Goal: Task Accomplishment & Management: Complete application form

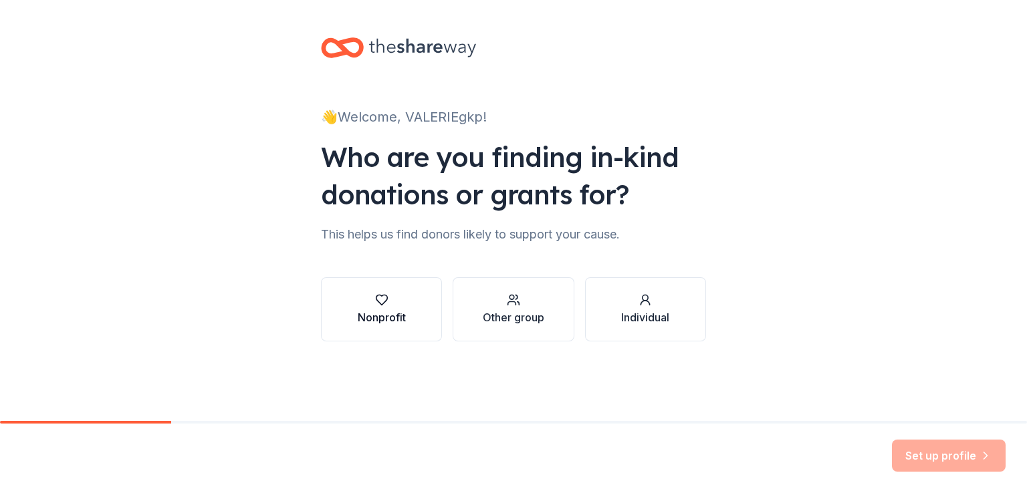
click at [402, 326] on button "Nonprofit" at bounding box center [381, 309] width 121 height 64
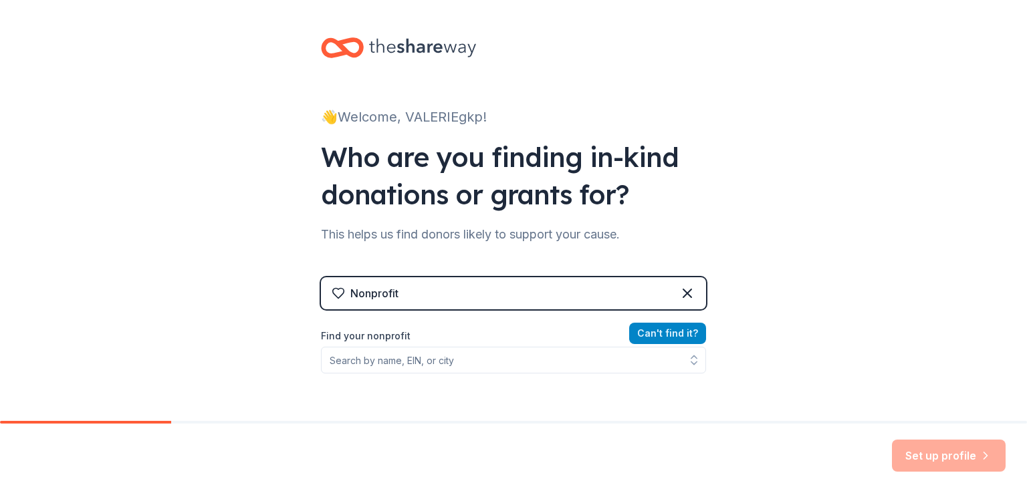
click at [660, 336] on button "Can ' t find it?" at bounding box center [667, 333] width 77 height 21
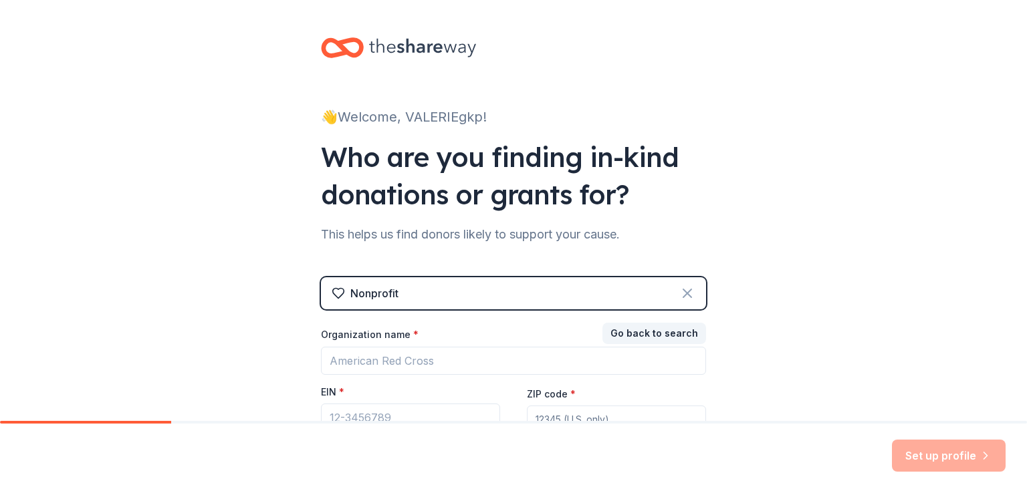
click at [683, 297] on icon at bounding box center [687, 293] width 16 height 16
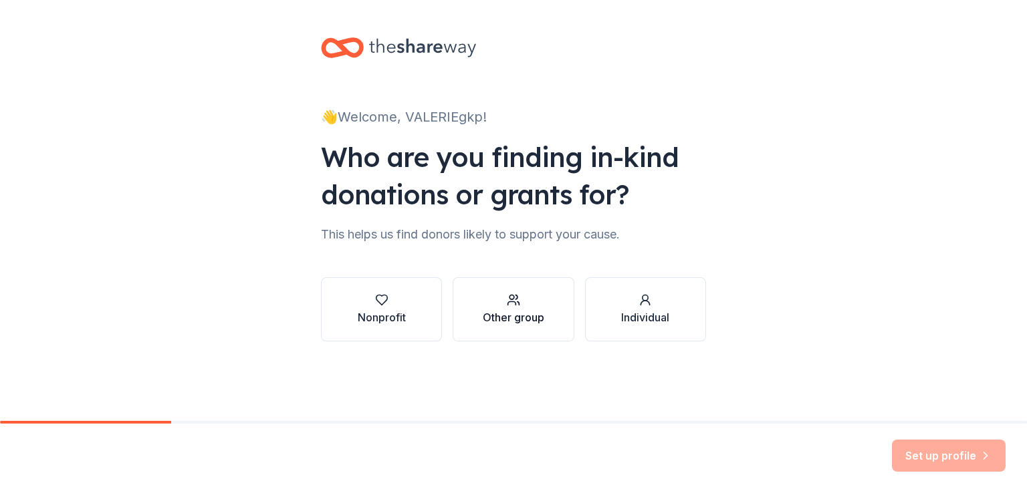
click at [539, 311] on div "Other group" at bounding box center [514, 318] width 62 height 16
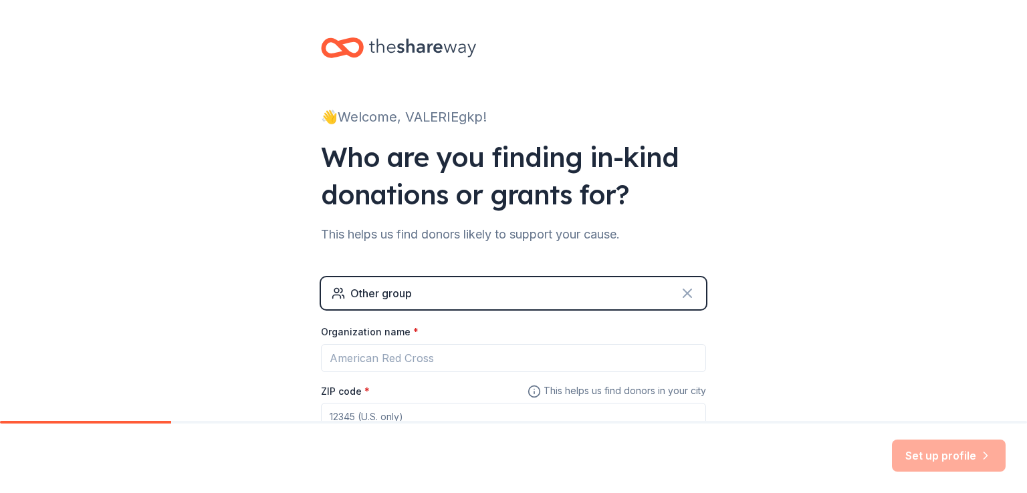
click at [682, 297] on icon at bounding box center [687, 293] width 16 height 16
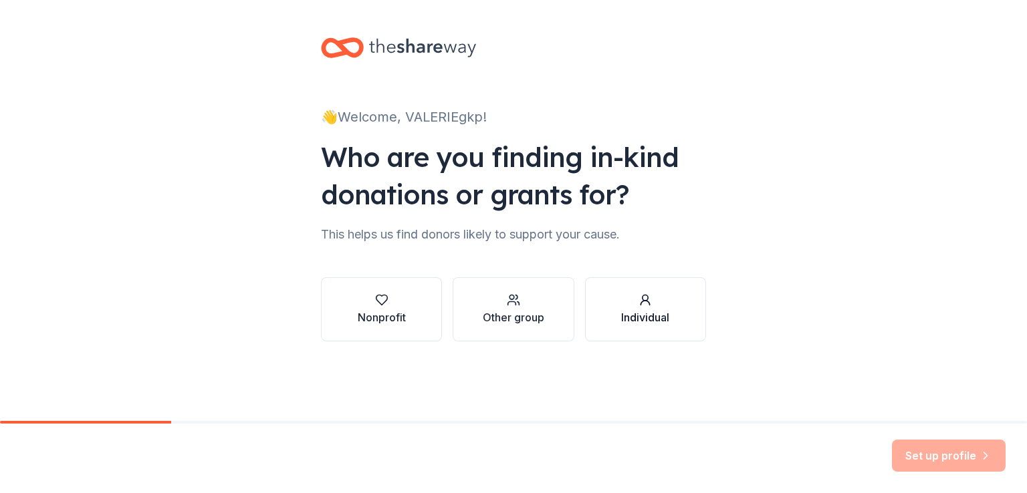
click at [663, 316] on div "Individual" at bounding box center [645, 318] width 48 height 16
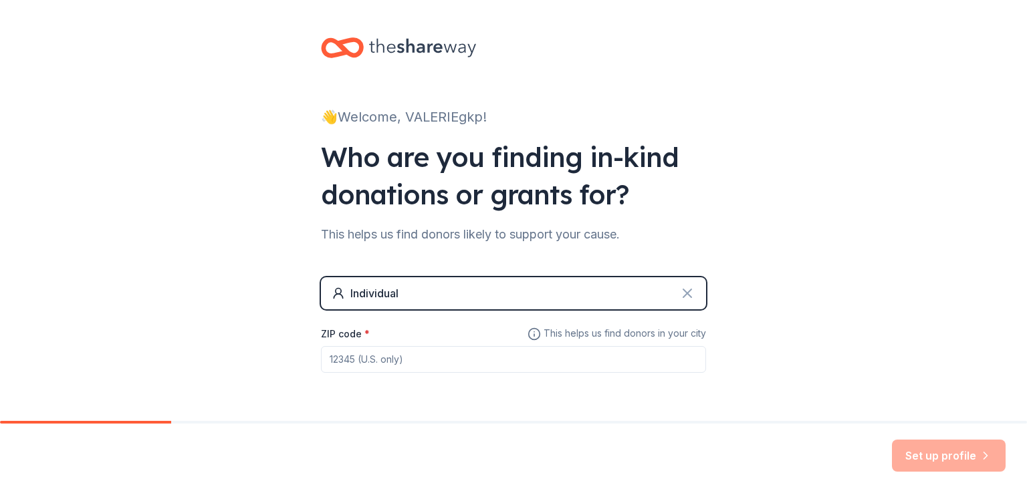
click at [679, 291] on icon at bounding box center [687, 293] width 16 height 16
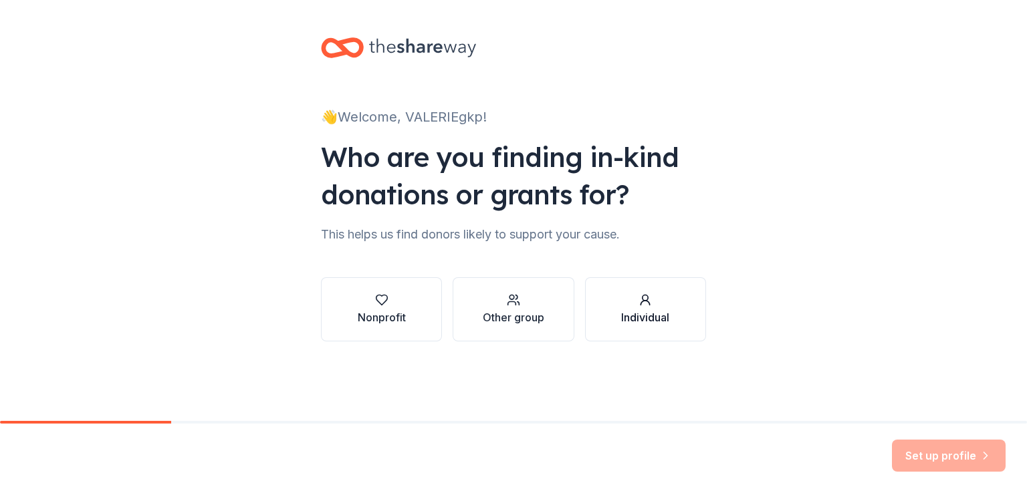
click at [650, 314] on div "Individual" at bounding box center [645, 318] width 48 height 16
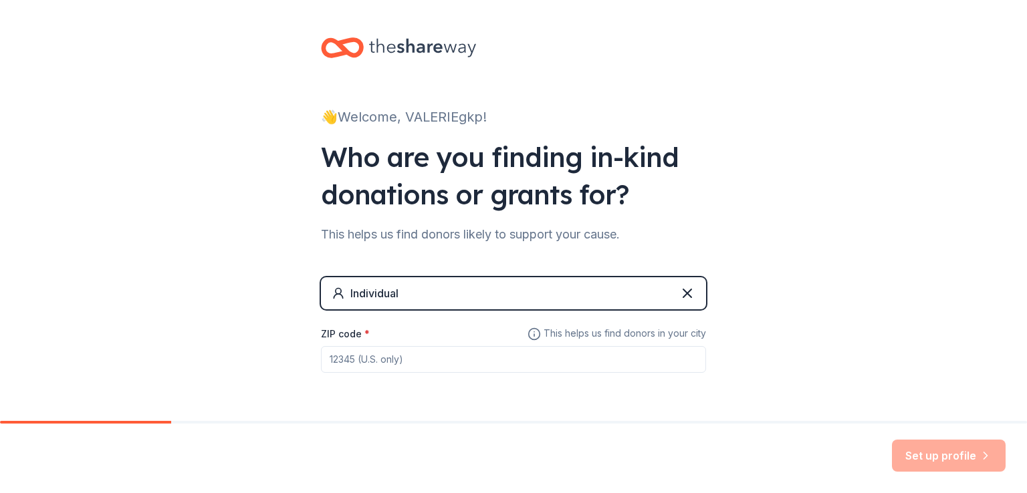
click at [540, 365] on input "ZIP code *" at bounding box center [513, 359] width 385 height 27
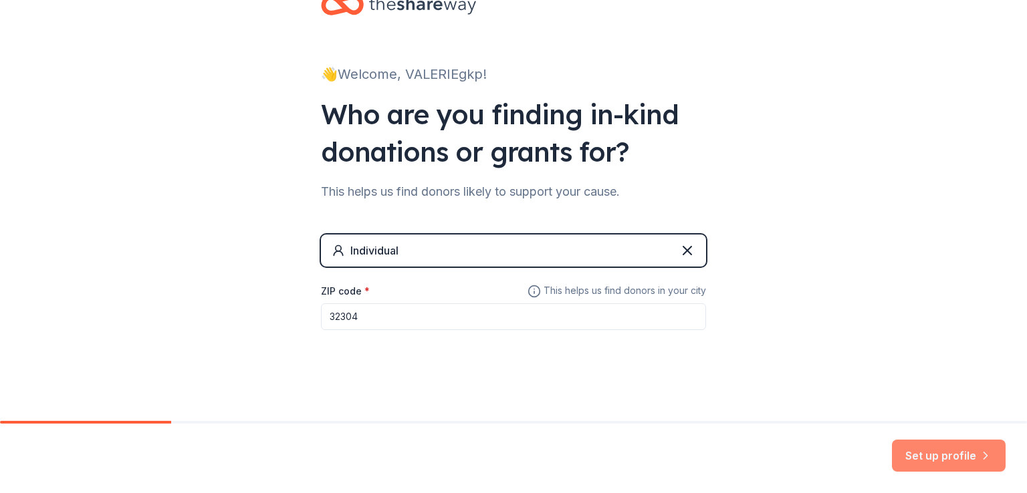
type input "32304"
click at [926, 449] on button "Set up profile" at bounding box center [949, 456] width 114 height 32
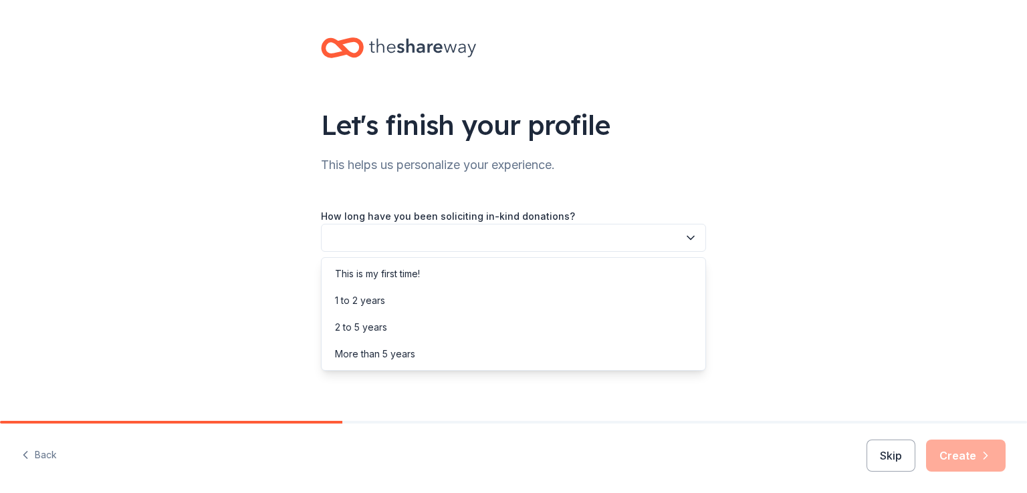
click at [698, 236] on button "button" at bounding box center [513, 238] width 385 height 28
click at [660, 274] on div "This is my first time!" at bounding box center [513, 274] width 378 height 27
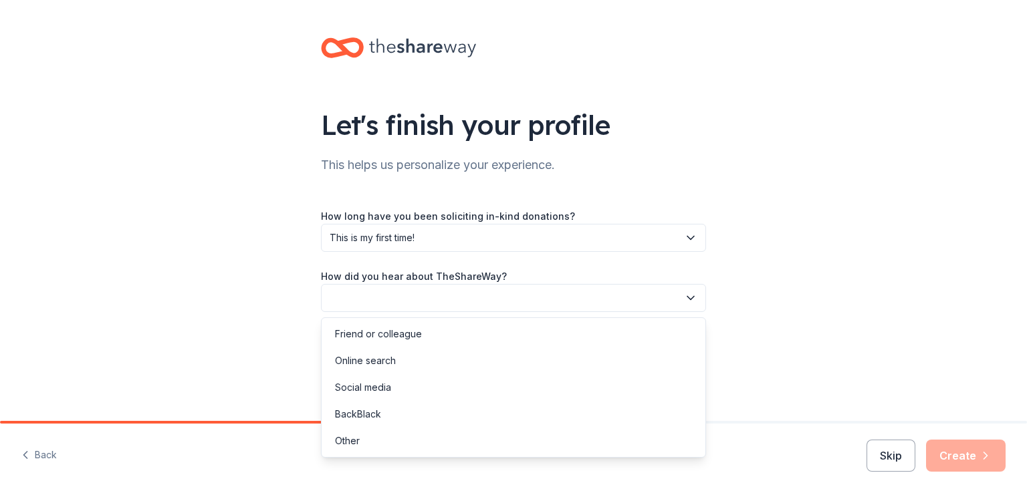
click at [687, 299] on icon "button" at bounding box center [690, 297] width 13 height 13
click at [628, 445] on div "Other" at bounding box center [513, 441] width 378 height 27
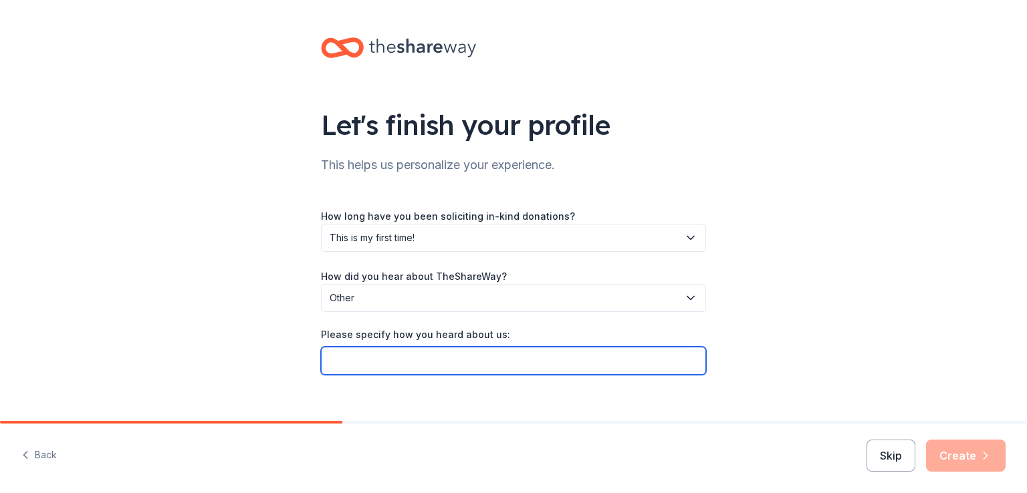
click at [651, 364] on input "Please specify how you heard about us:" at bounding box center [513, 361] width 385 height 28
type input "meeting"
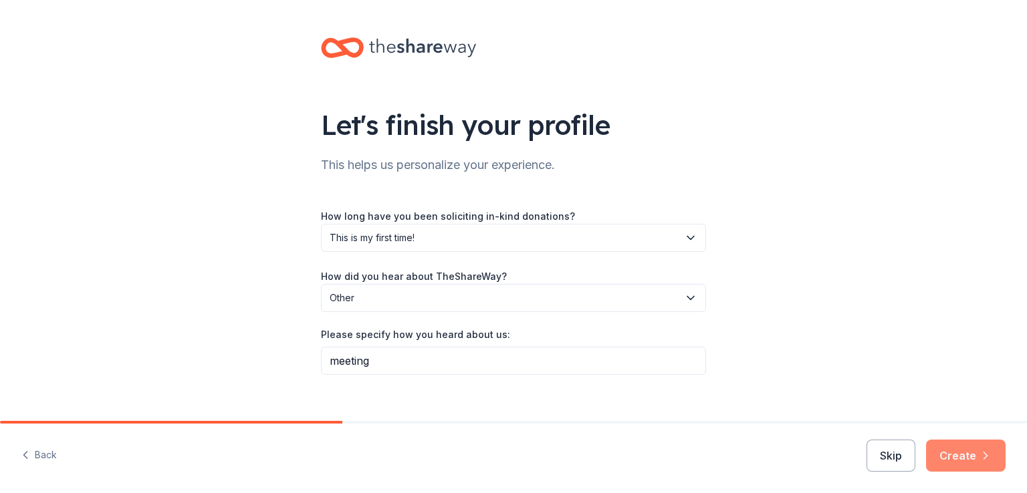
click at [973, 461] on button "Create" at bounding box center [966, 456] width 80 height 32
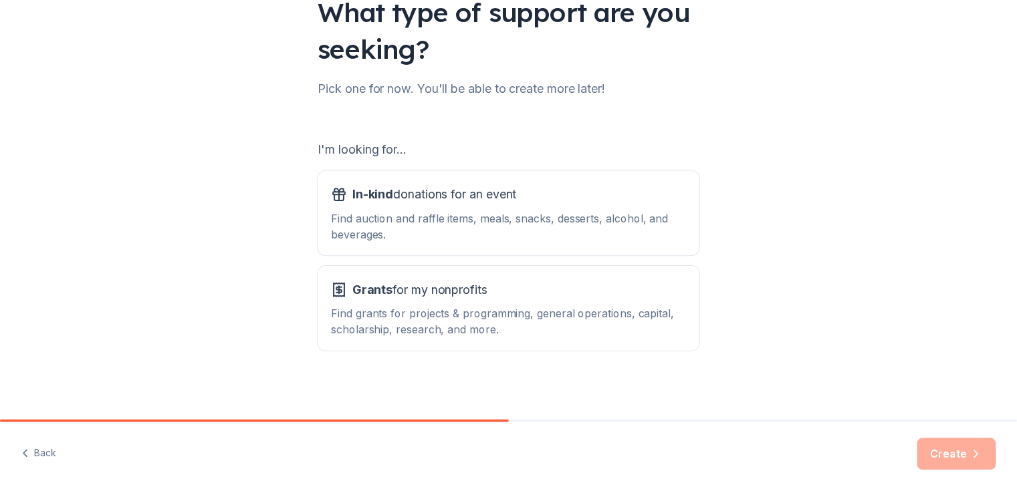
scroll to position [118, 0]
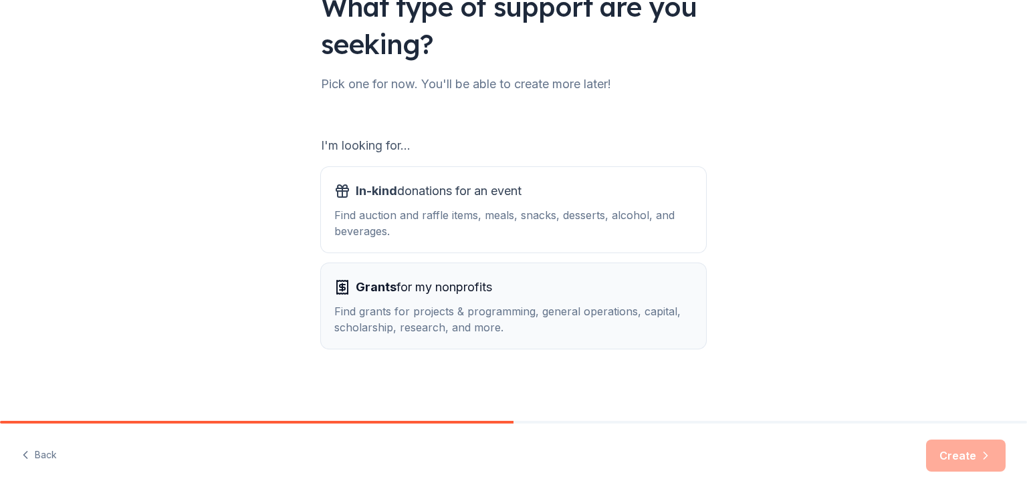
click at [473, 293] on span "Grants for my nonprofits" at bounding box center [424, 287] width 136 height 21
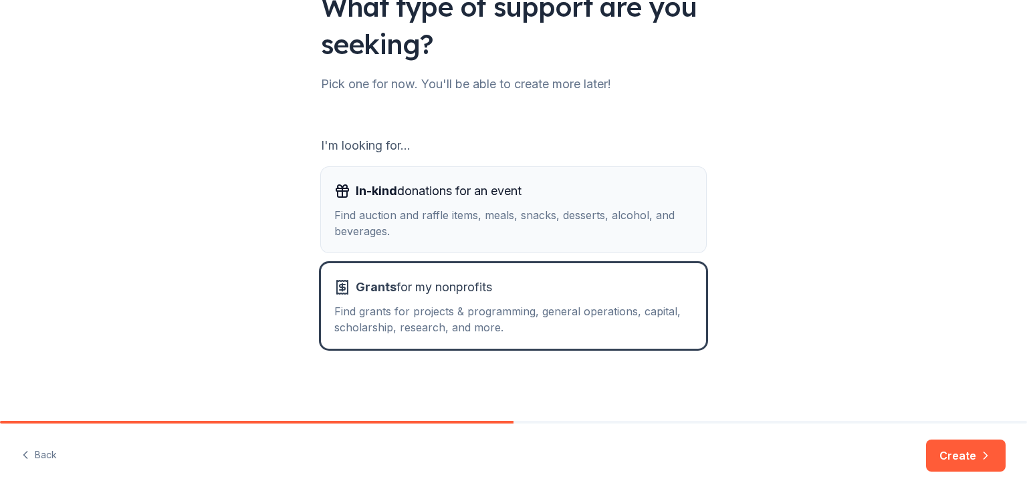
click at [418, 204] on div "In-kind donations for an event Find auction and raffle items, meals, snacks, de…" at bounding box center [513, 209] width 358 height 59
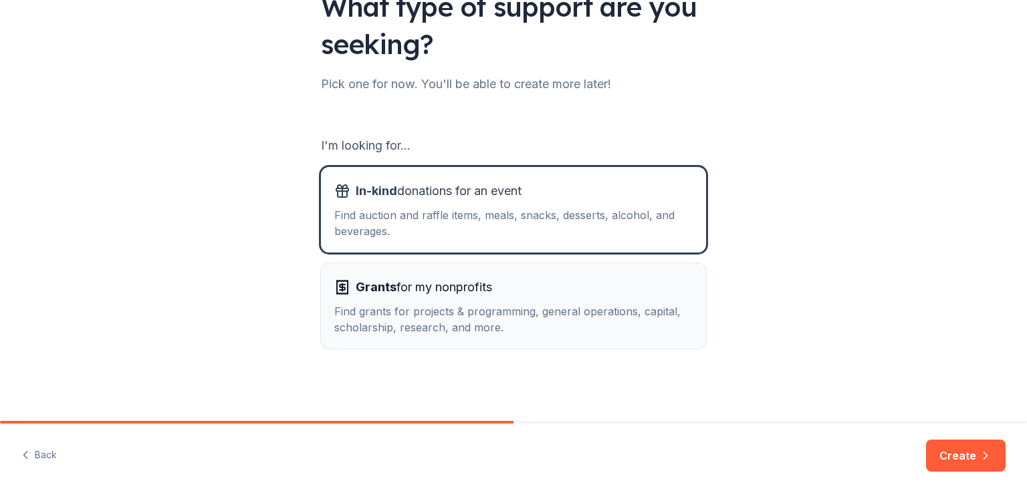
click at [420, 283] on span "Grants for my nonprofits" at bounding box center [424, 287] width 136 height 21
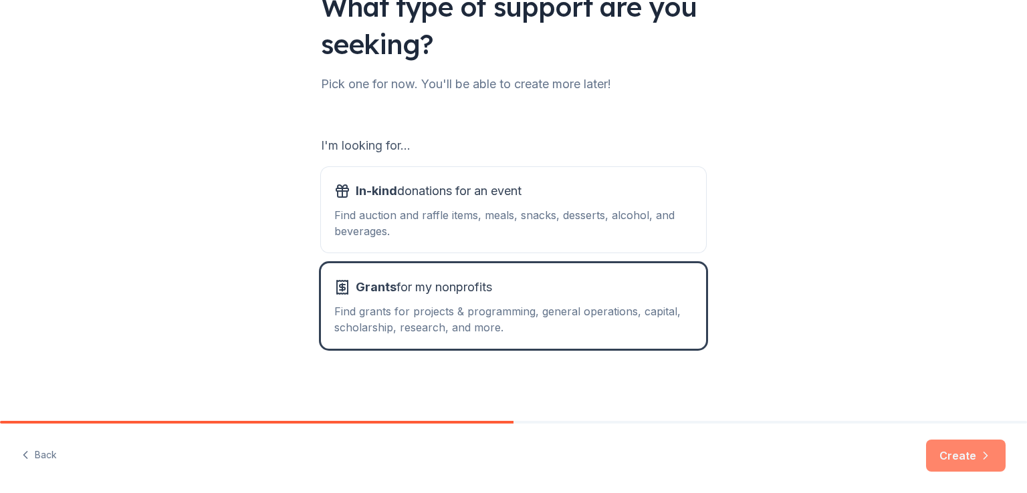
click at [981, 455] on icon "button" at bounding box center [985, 455] width 13 height 13
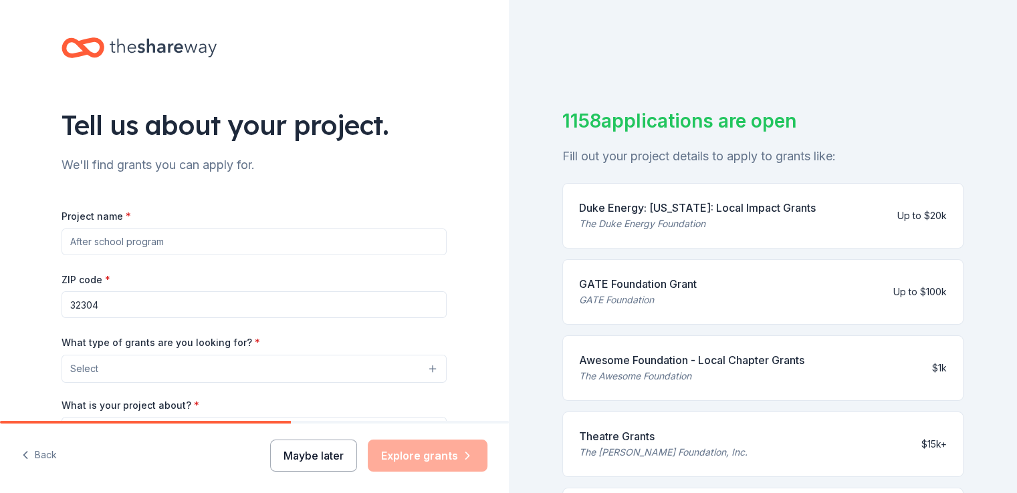
click at [317, 459] on button "Maybe later" at bounding box center [313, 456] width 87 height 32
click at [317, 460] on button "Maybe later" at bounding box center [313, 456] width 87 height 32
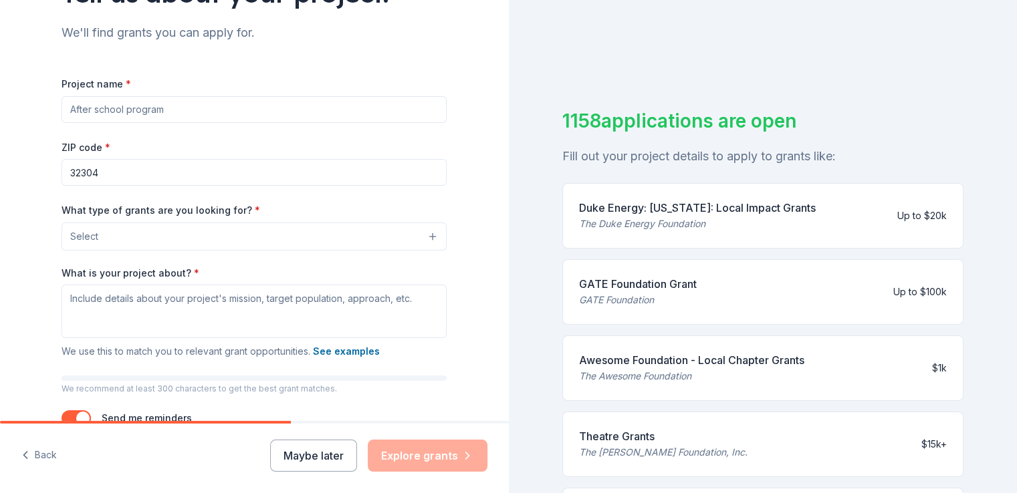
scroll to position [136, 0]
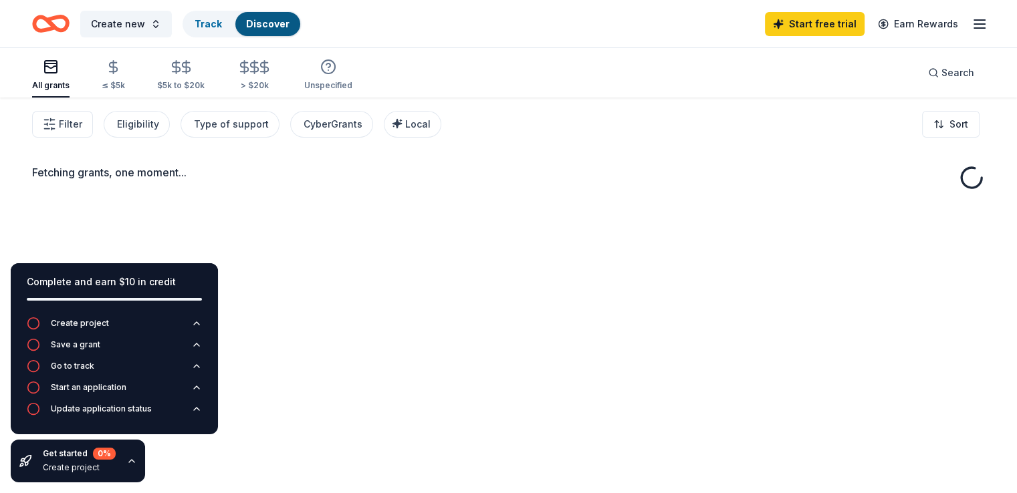
drag, startPoint x: 503, startPoint y: 236, endPoint x: 465, endPoint y: 423, distance: 191.0
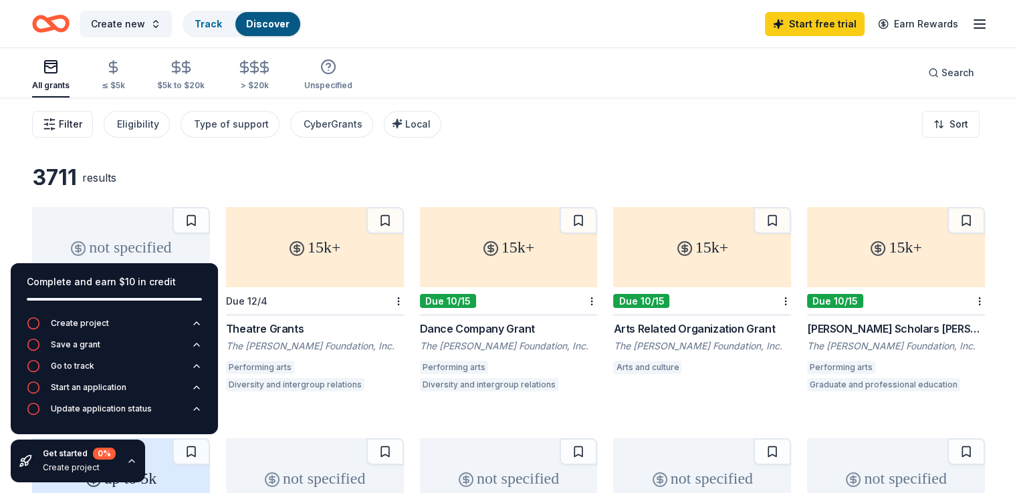
click at [82, 123] on span "Filter" at bounding box center [70, 124] width 23 height 16
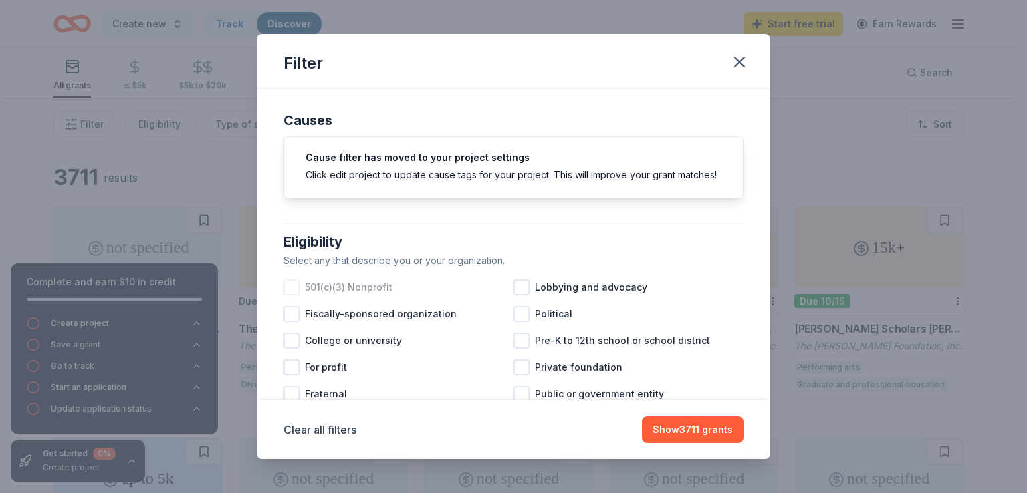
click at [297, 295] on div at bounding box center [291, 287] width 16 height 16
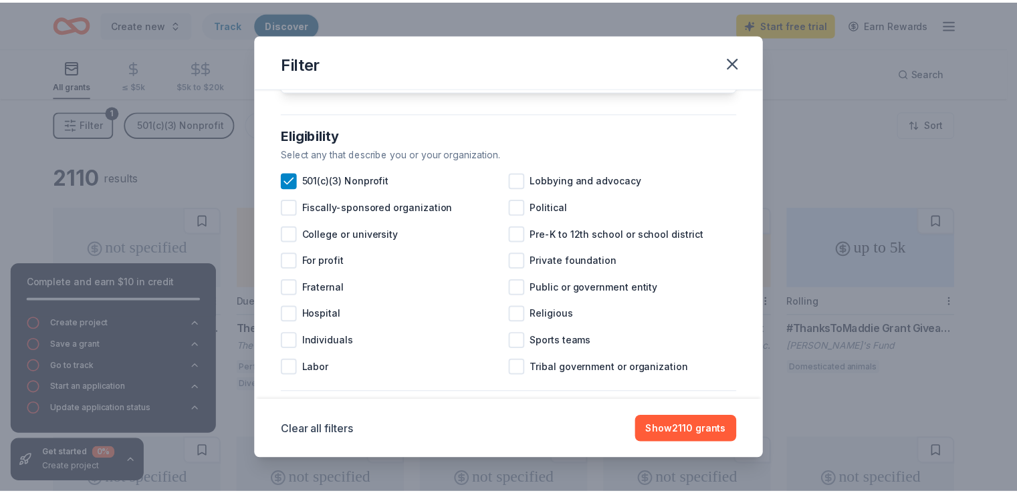
scroll to position [134, 0]
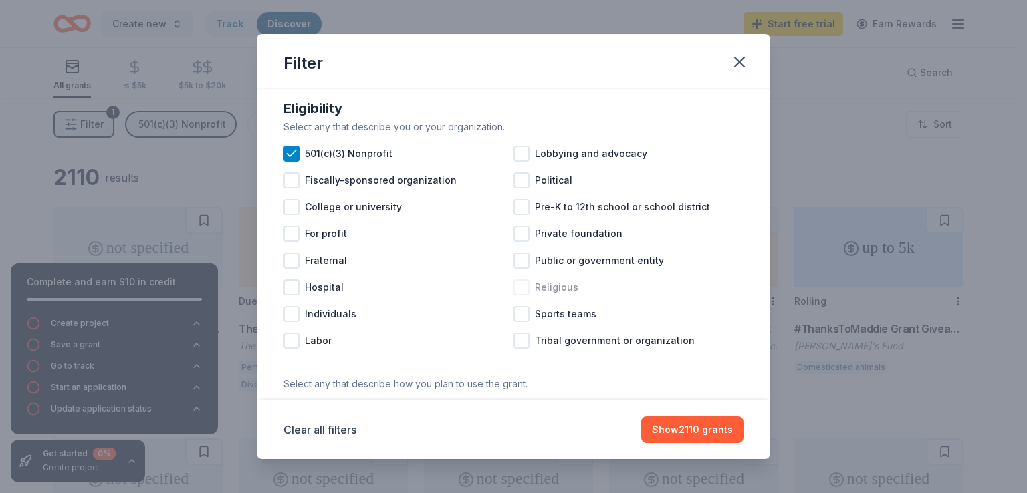
click at [518, 295] on div at bounding box center [521, 287] width 16 height 16
click at [678, 431] on button "Show 1900 grants" at bounding box center [691, 429] width 106 height 27
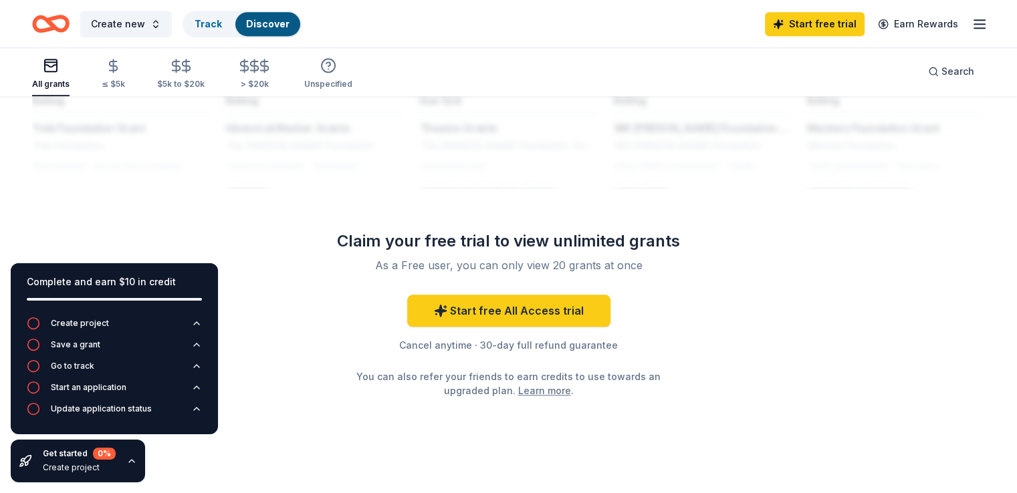
scroll to position [1168, 0]
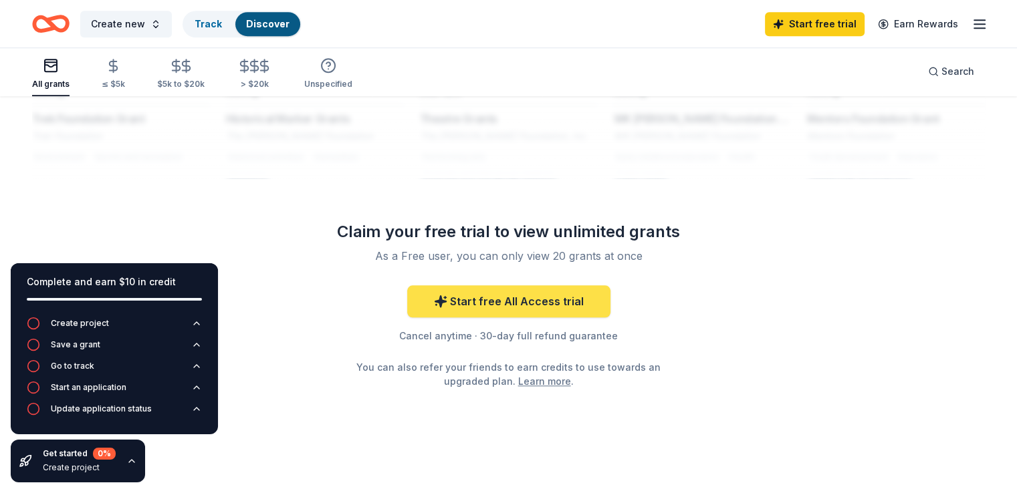
click at [508, 307] on link "Start free All Access trial" at bounding box center [508, 301] width 203 height 32
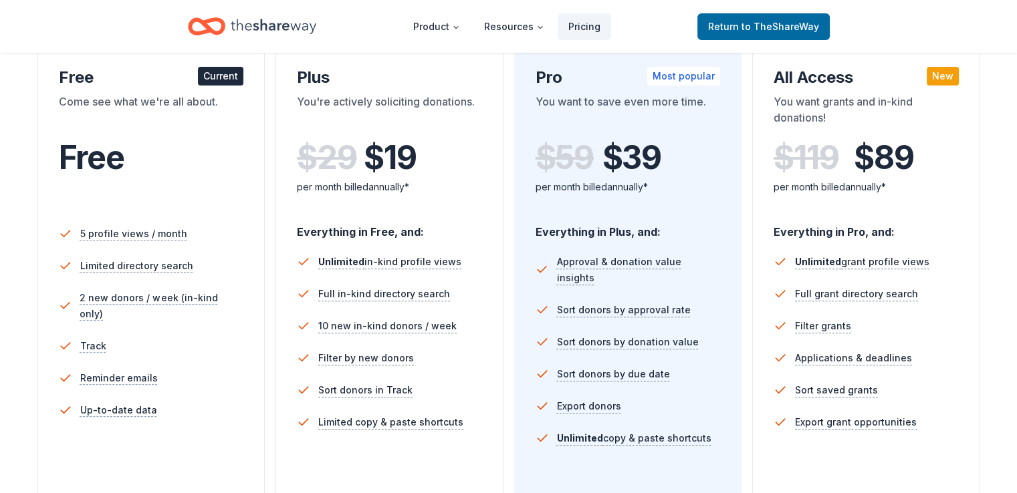
scroll to position [231, 0]
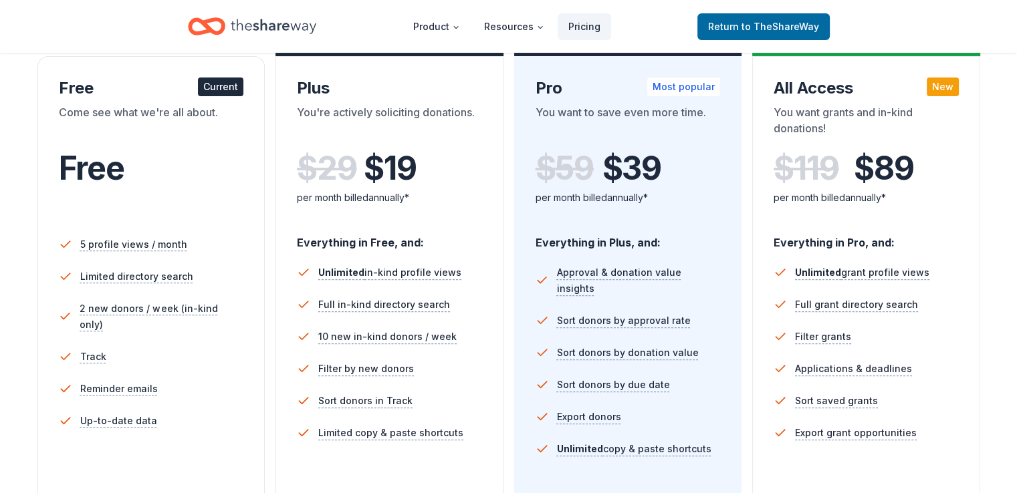
click at [231, 93] on div "Current" at bounding box center [220, 87] width 45 height 19
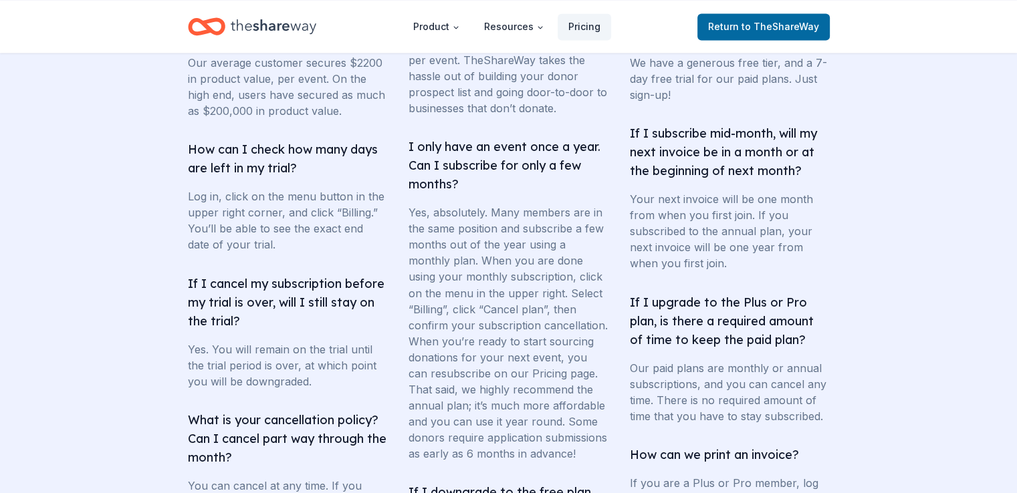
scroll to position [2267, 0]
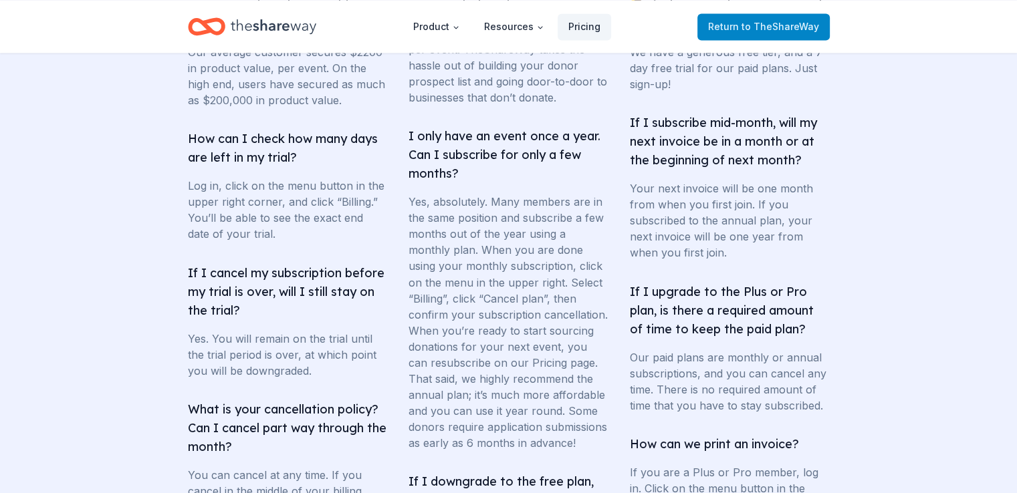
click at [798, 27] on span "to TheShareWay" at bounding box center [780, 26] width 78 height 11
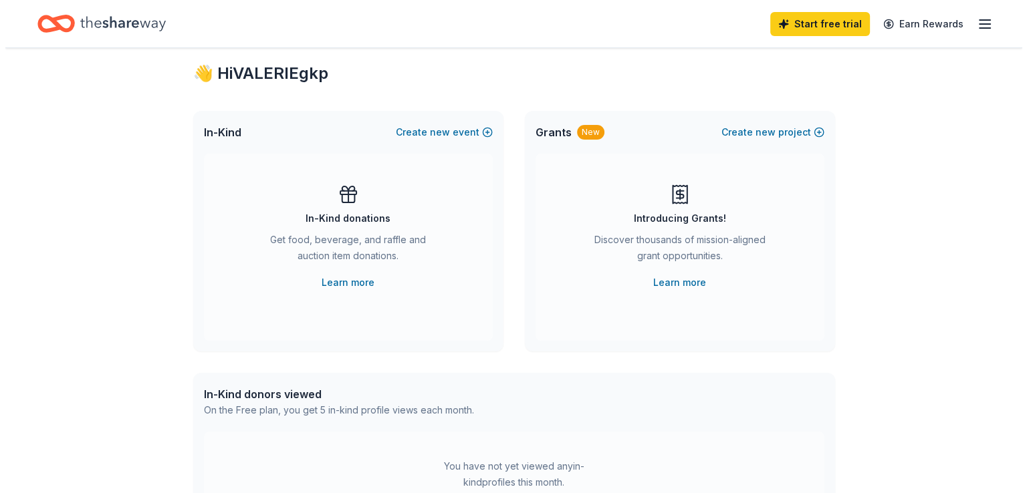
scroll to position [27, 0]
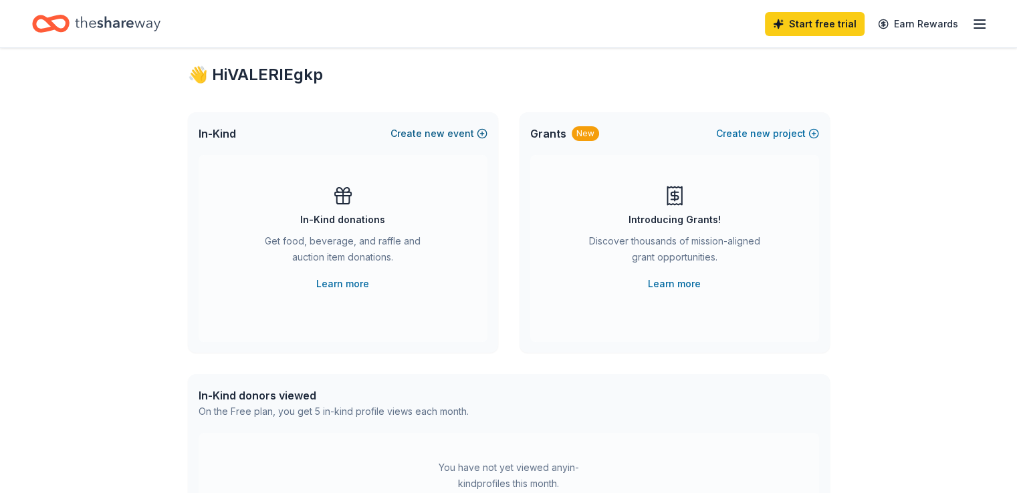
click at [439, 132] on span "new" at bounding box center [434, 134] width 20 height 16
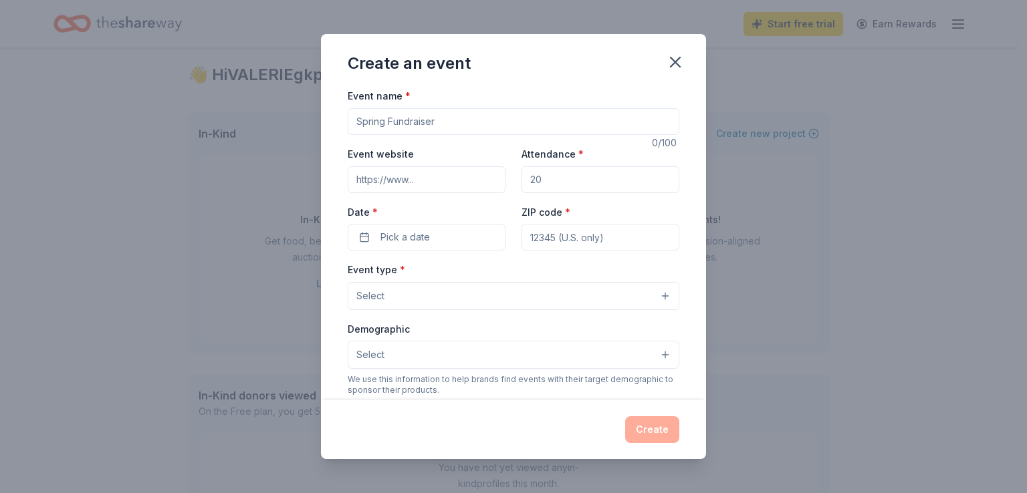
click at [416, 126] on input "Event name *" at bounding box center [514, 121] width 332 height 27
type input "music workshp"
click at [594, 175] on input "Attendance *" at bounding box center [600, 179] width 158 height 27
type input "80"
click at [379, 178] on input "Event website" at bounding box center [427, 179] width 158 height 27
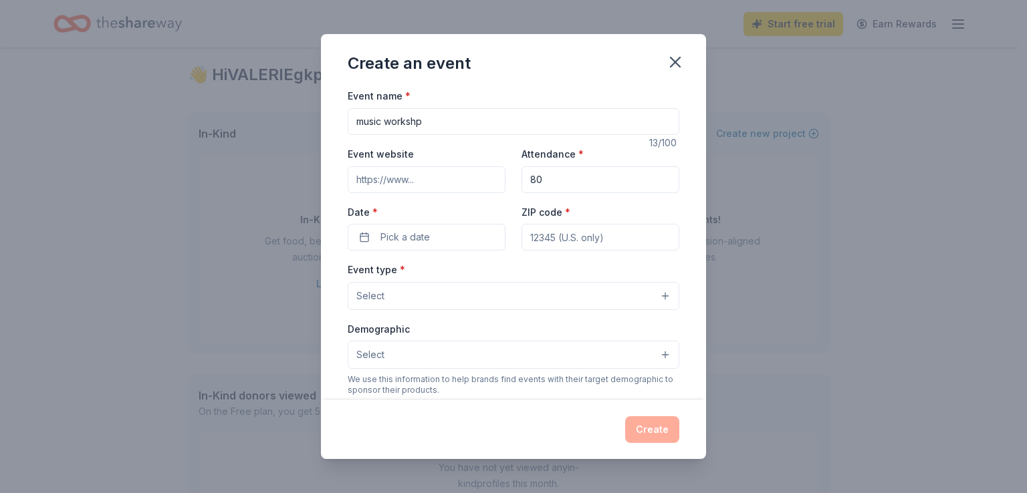
paste input "https://idcepc.org/beyondthebeat"
type input "https://idcepc.org/beyondthebeat"
click at [356, 233] on button "Pick a date" at bounding box center [427, 237] width 158 height 27
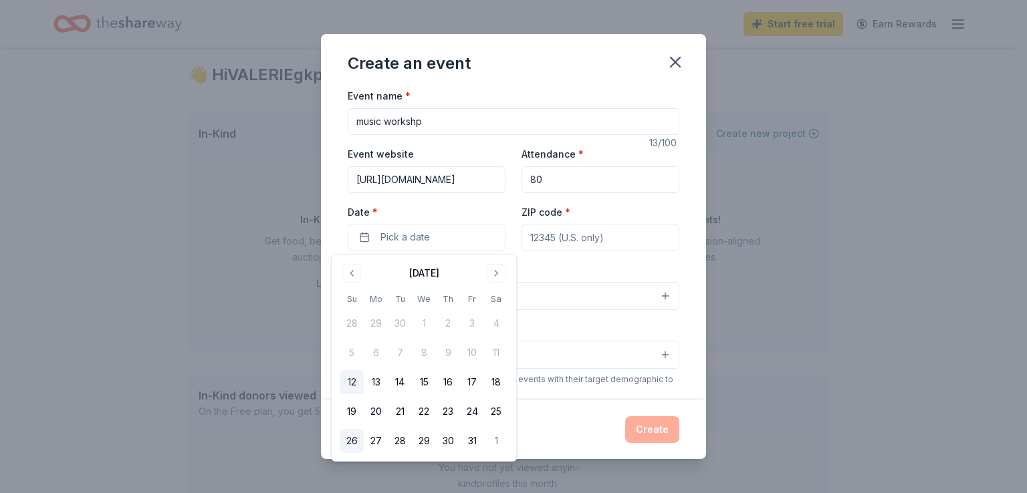
click at [352, 442] on button "26" at bounding box center [352, 441] width 24 height 24
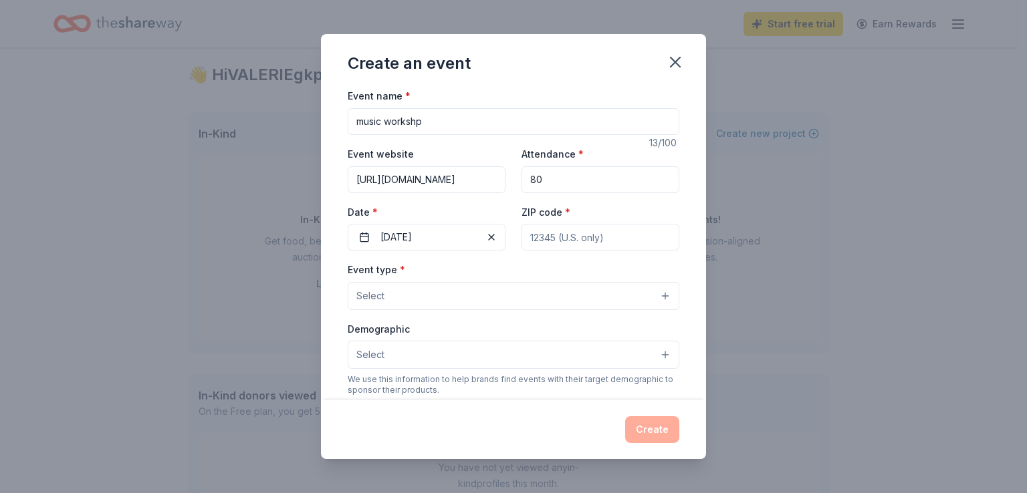
click at [581, 244] on input "ZIP code *" at bounding box center [600, 237] width 158 height 27
type input "32304"
click at [585, 291] on button "Select" at bounding box center [514, 296] width 332 height 28
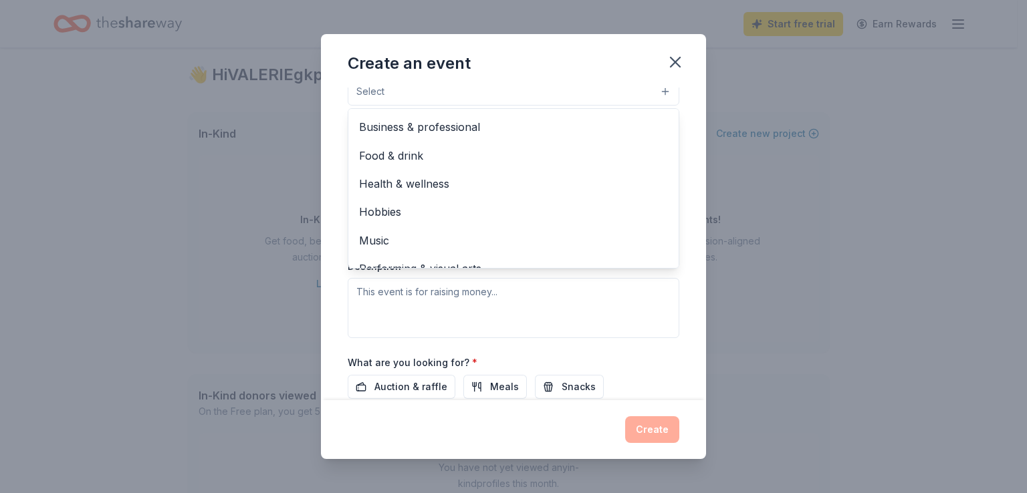
scroll to position [44, 0]
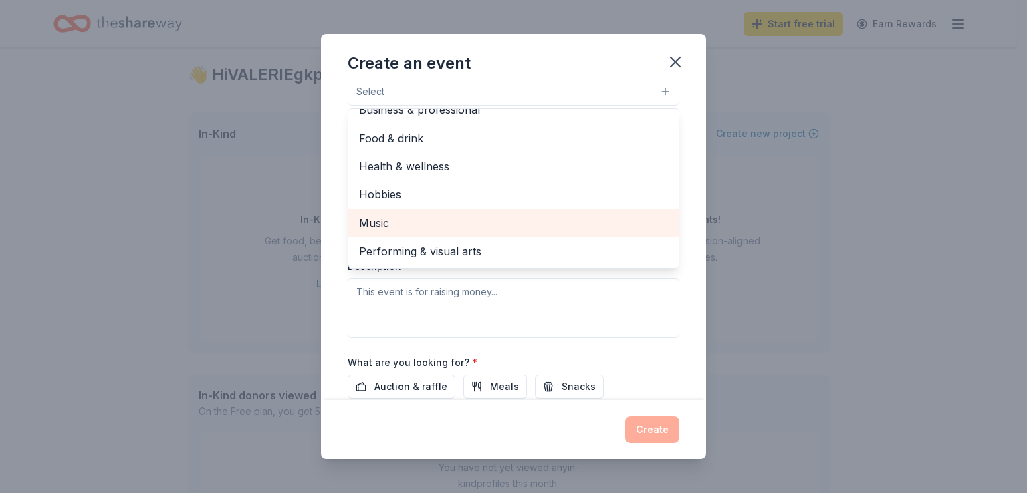
click at [407, 219] on span "Music" at bounding box center [513, 223] width 309 height 17
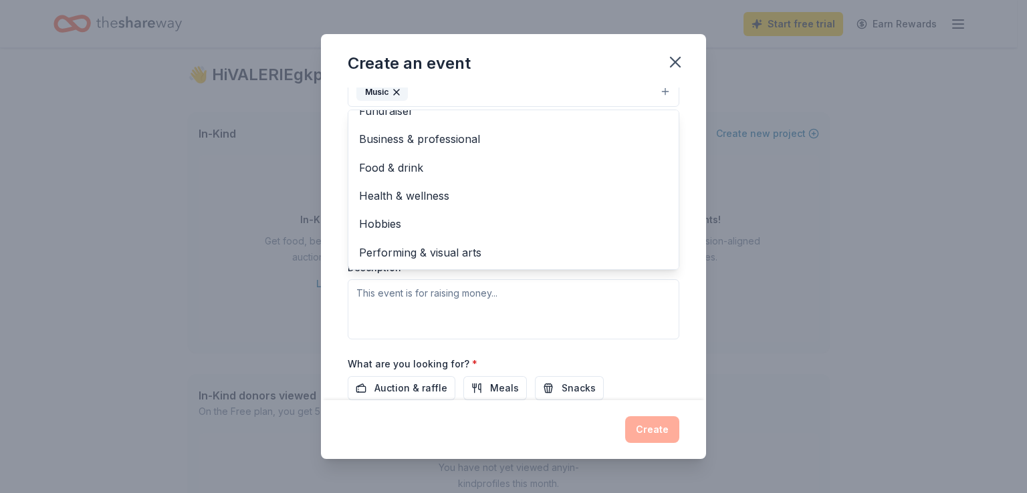
click at [402, 305] on div "Event type * Music Fundraiser Business & professional Food & drink Health & wel…" at bounding box center [514, 198] width 332 height 283
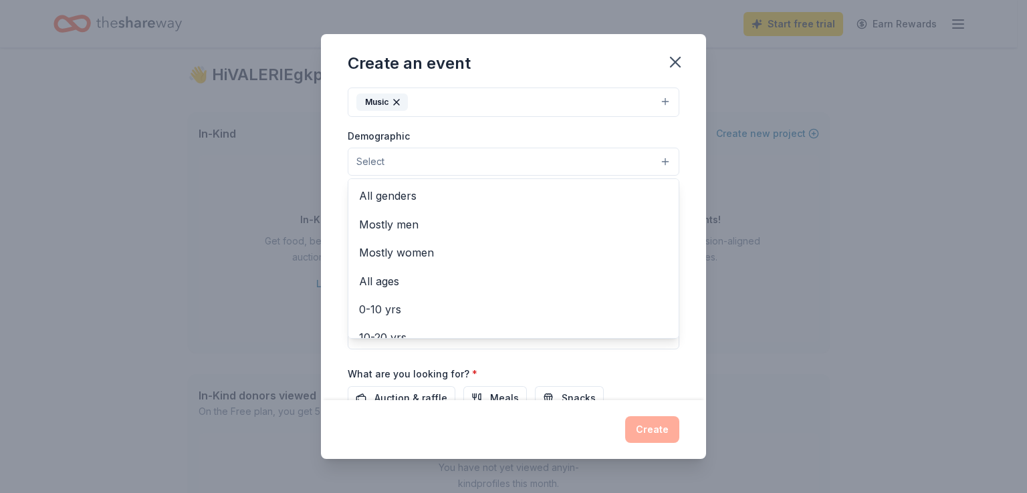
click at [659, 164] on button "Select" at bounding box center [514, 162] width 332 height 28
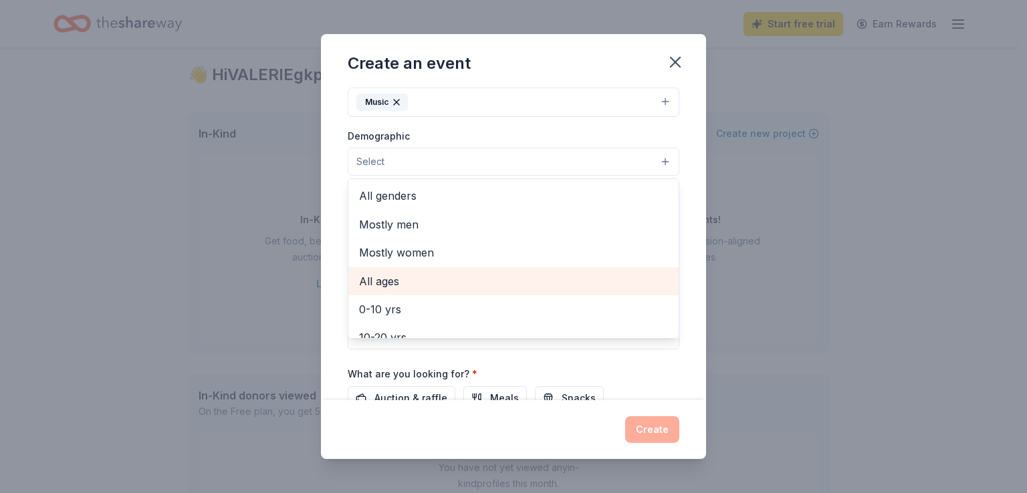
click at [388, 280] on span "All ages" at bounding box center [513, 281] width 309 height 17
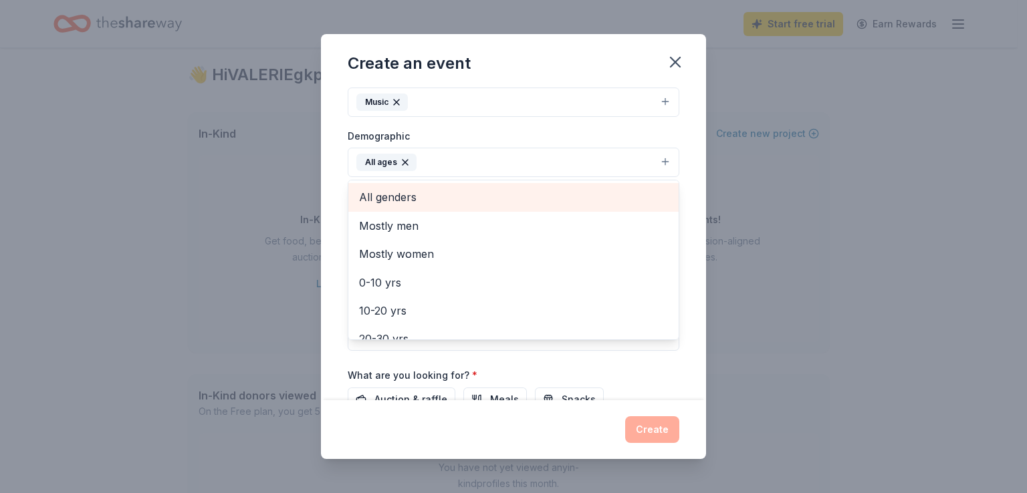
click at [388, 203] on span "All genders" at bounding box center [513, 197] width 309 height 17
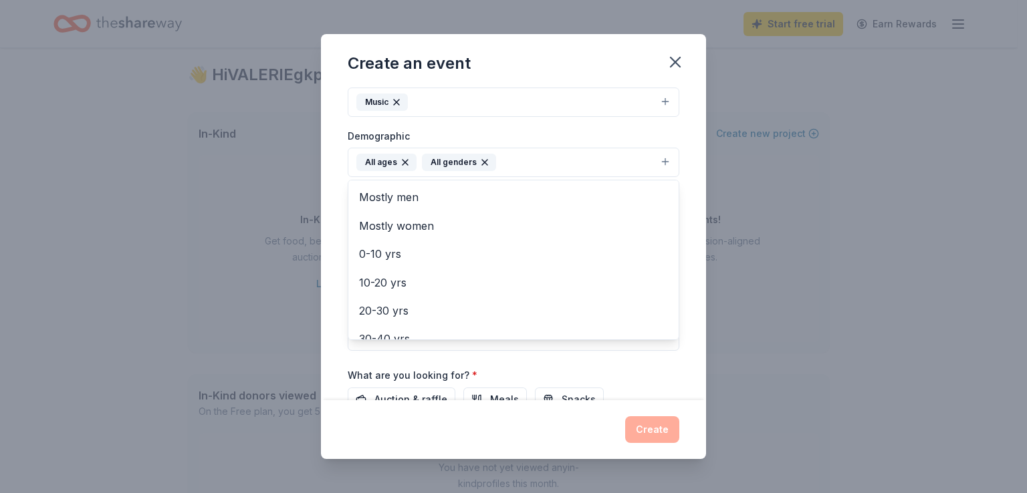
click at [513, 372] on div "Event name * music workshp 13 /100 Event website https://idcepc.org/beyondthebe…" at bounding box center [514, 203] width 332 height 620
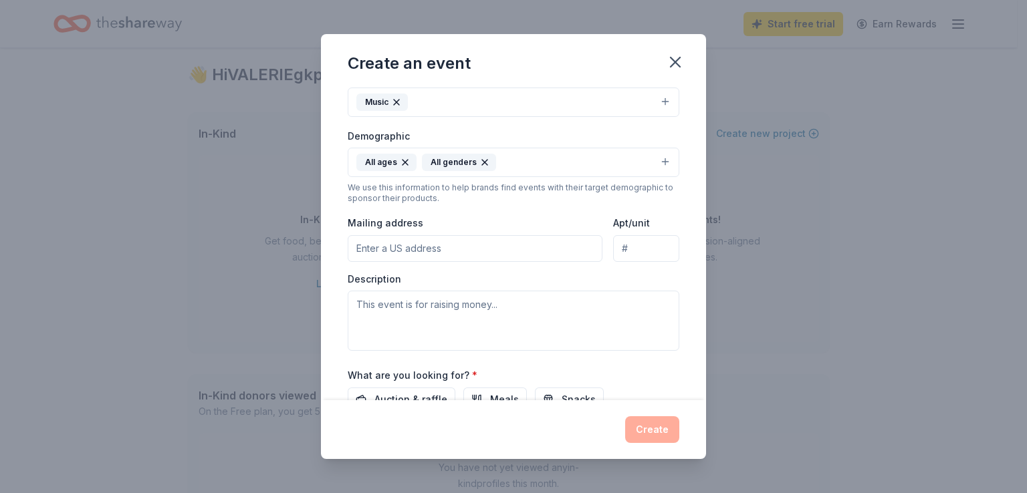
click at [436, 248] on input "Mailing address" at bounding box center [475, 248] width 255 height 27
type input "1477 Capital Circle Northwest, Tallahassee, FL, 32303"
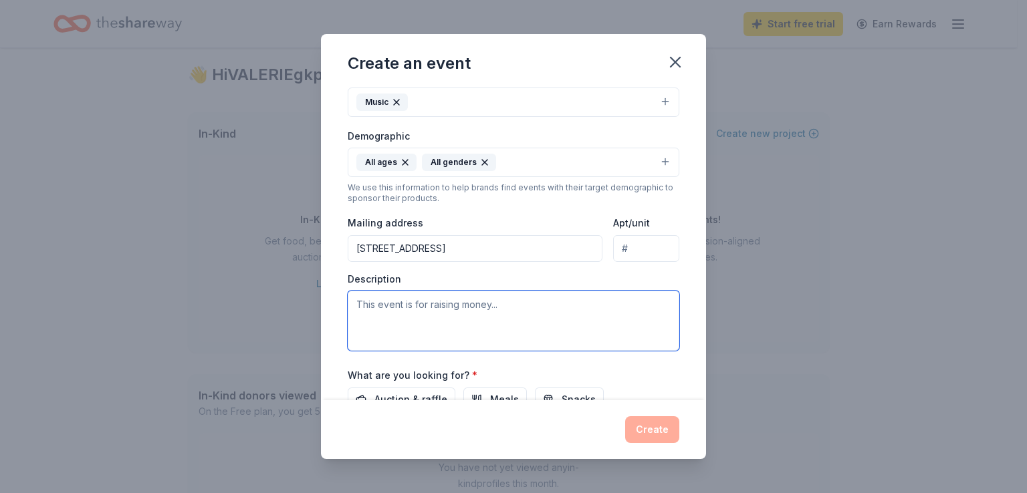
click at [501, 316] on textarea at bounding box center [514, 321] width 332 height 60
paste textarea "Beyond The Beat is an interactive, in-person workshop designed to help musician…"
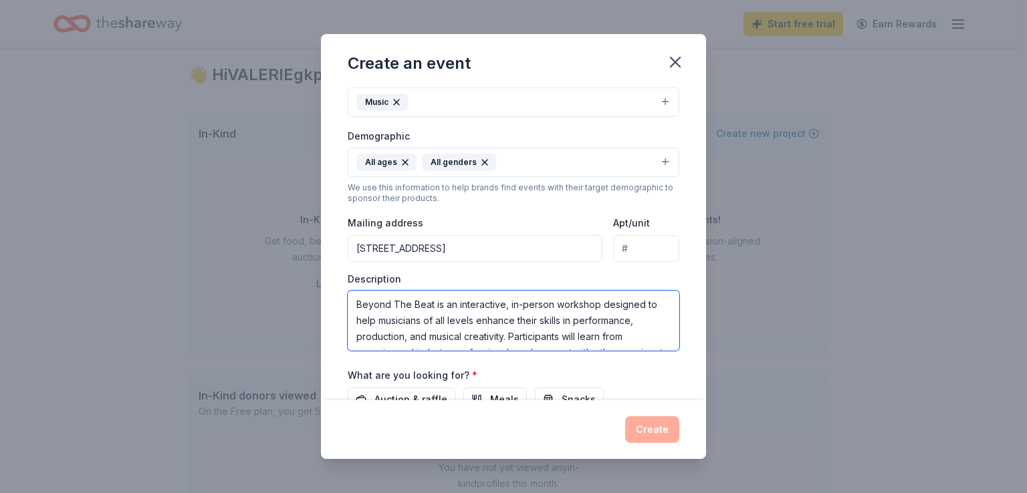
scroll to position [24, 0]
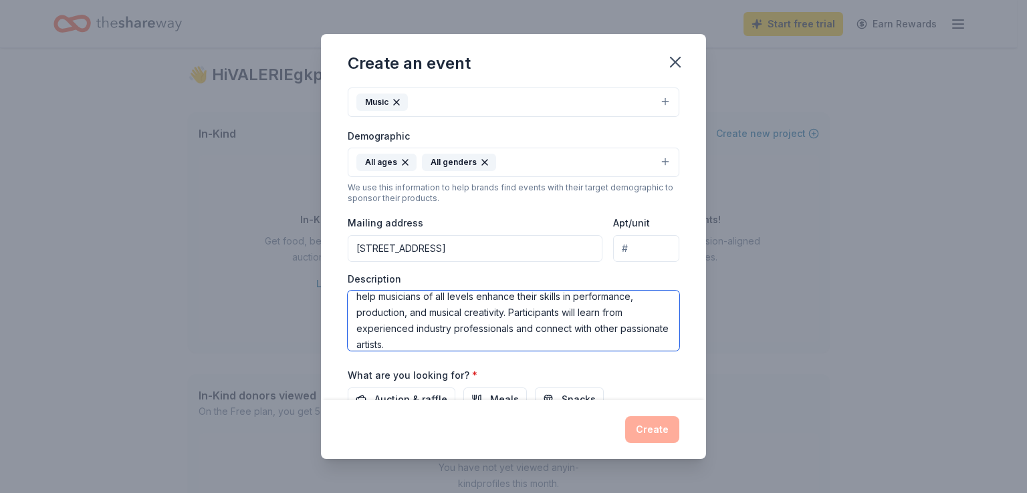
click at [449, 342] on textarea "Beyond The Beat is an interactive, in-person workshop designed to help musician…" at bounding box center [514, 321] width 332 height 60
paste textarea "This event is open to everyone—beginners, intermediate musicians, and seasoned …"
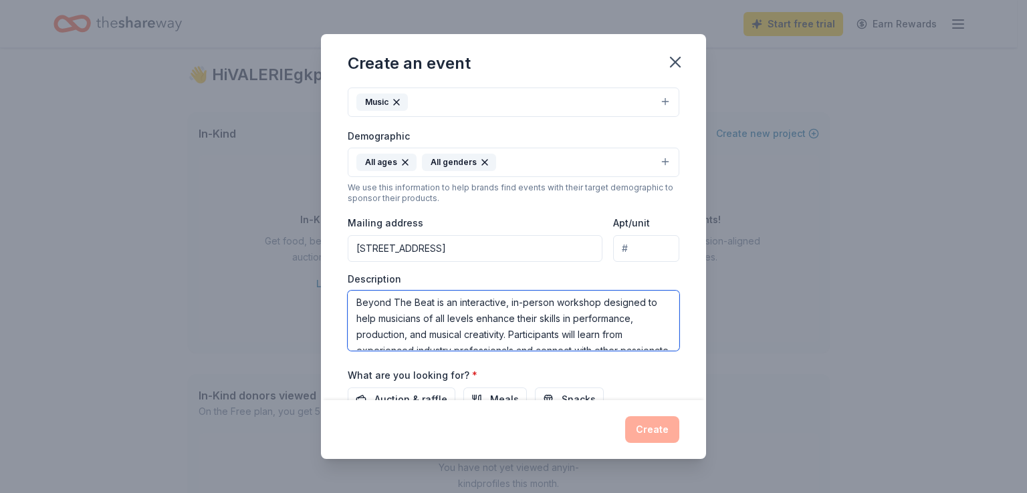
scroll to position [0, 0]
drag, startPoint x: 646, startPoint y: 344, endPoint x: 342, endPoint y: 300, distance: 306.7
click at [342, 300] on div "Event name * music workshp 13 /100 Event website https://idcepc.org/beyondthebe…" at bounding box center [513, 244] width 385 height 312
click at [524, 311] on textarea "Beyond The Beat is an interactive, in-person workshop designed to help musician…" at bounding box center [514, 321] width 332 height 60
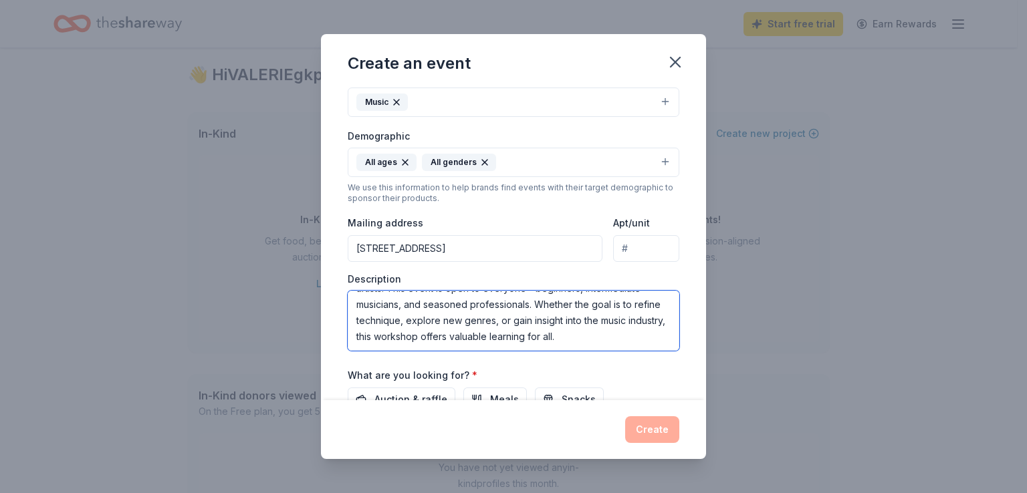
drag, startPoint x: 356, startPoint y: 305, endPoint x: 659, endPoint y: 356, distance: 307.2
click at [659, 356] on div "Event name * music workshp 13 /100 Event website https://idcepc.org/beyondthebe…" at bounding box center [514, 203] width 332 height 620
paste textarea "free, community-centered music workshop open to everyone who loves music—whethe…"
click at [592, 332] on textarea "Beyond The Beat is a free, community-centered music workshop open to everyone w…" at bounding box center [514, 321] width 332 height 60
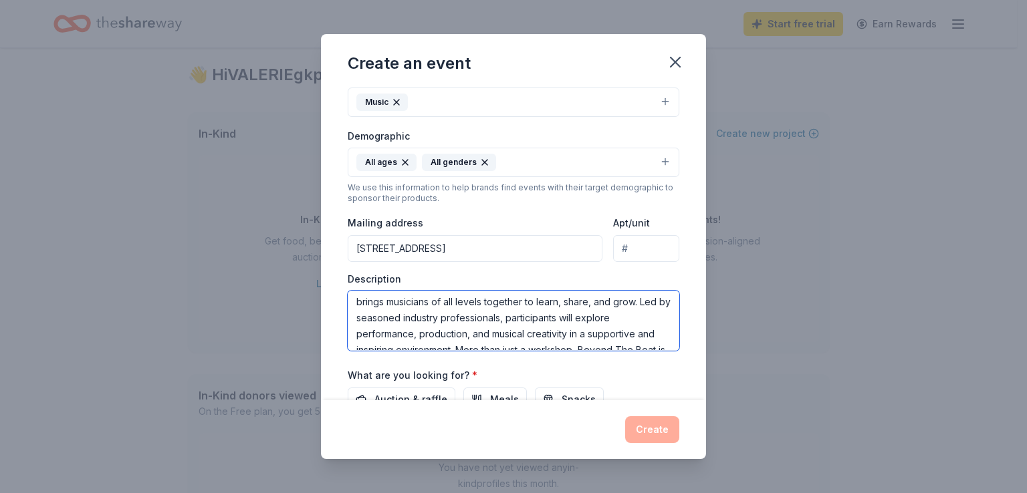
scroll to position [24, 0]
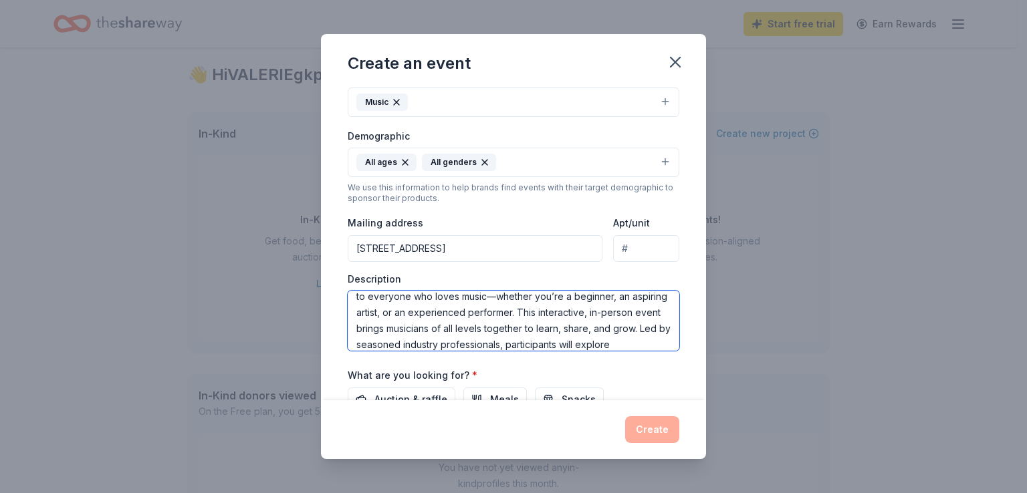
click at [519, 299] on textarea "Beyond The Beat is a free, community-centered music workshop open to everyone w…" at bounding box center [514, 321] width 332 height 60
click at [580, 299] on textarea "Beyond The Beat is a free, community-centered music workshop open to everyone w…" at bounding box center [514, 321] width 332 height 60
type textarea "Beyond The Beat is a free, community-centered music workshop open to everyone w…"
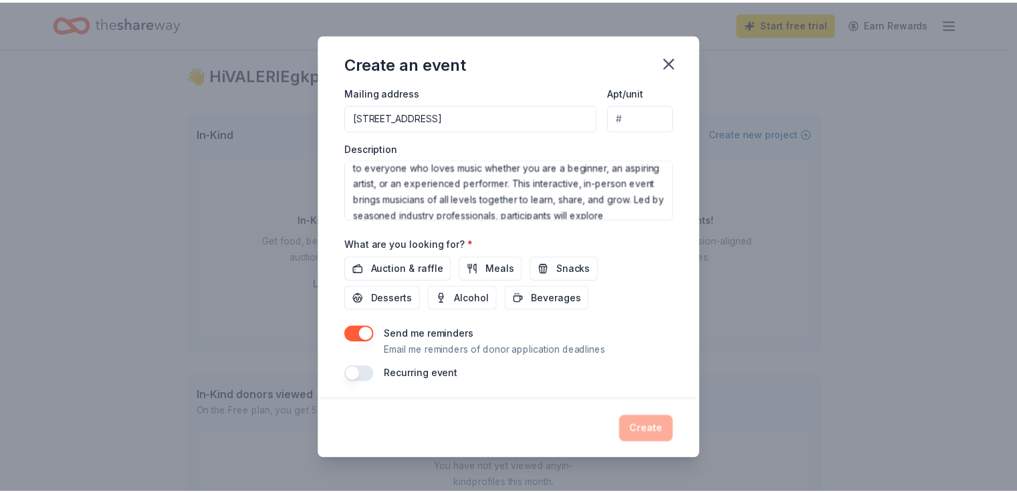
scroll to position [329, 0]
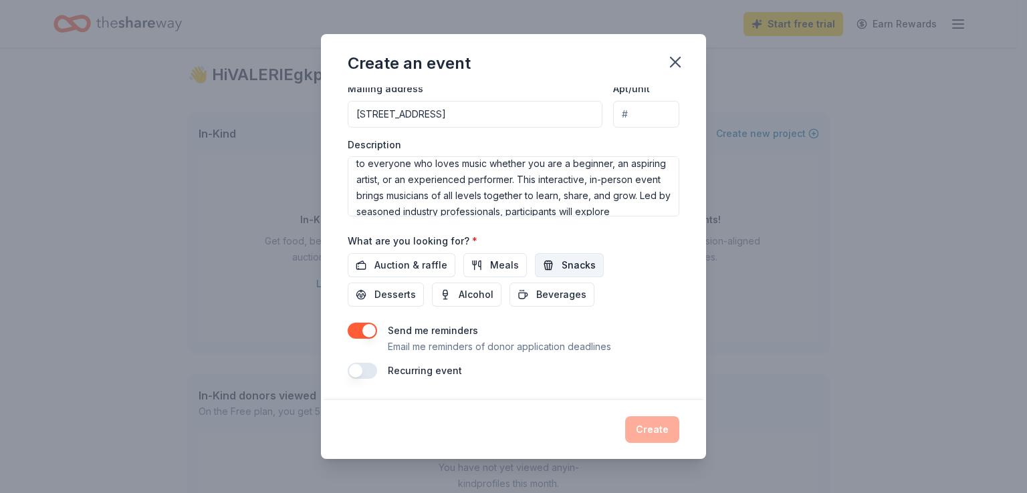
click at [578, 269] on span "Snacks" at bounding box center [579, 265] width 34 height 16
click at [386, 297] on span "Desserts" at bounding box center [394, 295] width 41 height 16
click at [646, 432] on button "Create" at bounding box center [652, 429] width 54 height 27
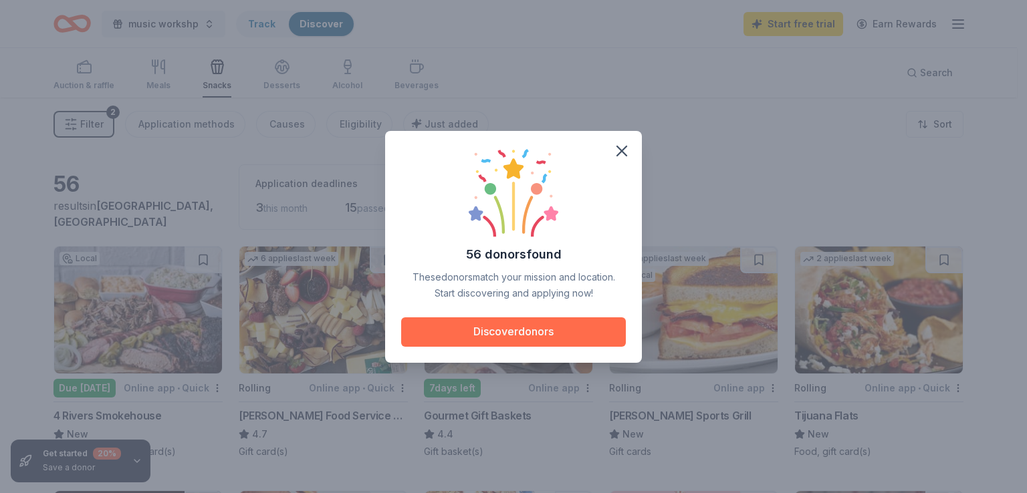
click at [562, 330] on button "Discover donors" at bounding box center [513, 332] width 225 height 29
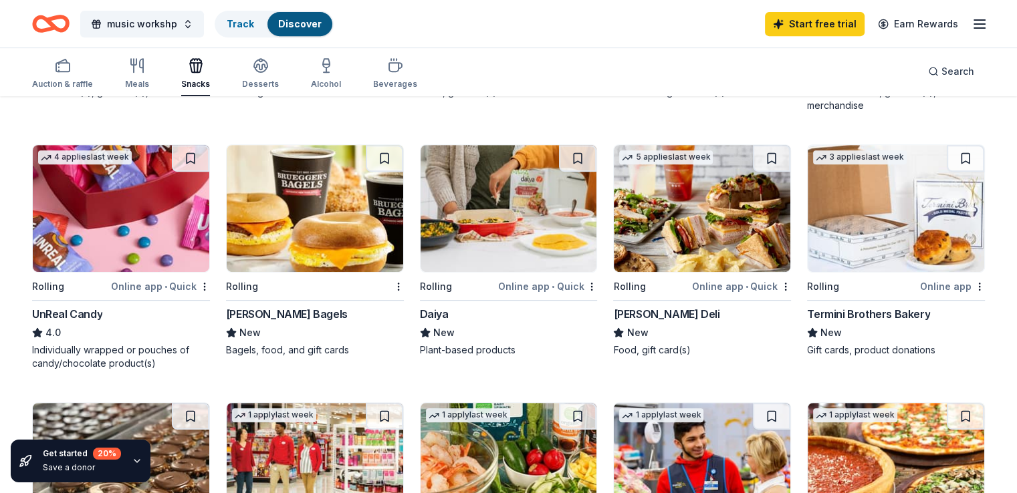
scroll to position [602, 0]
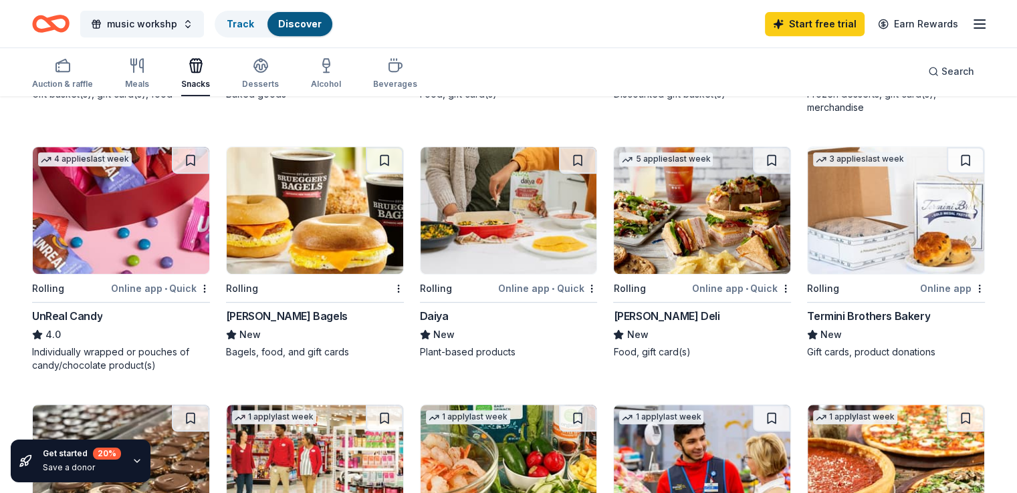
click at [150, 239] on img at bounding box center [121, 210] width 176 height 127
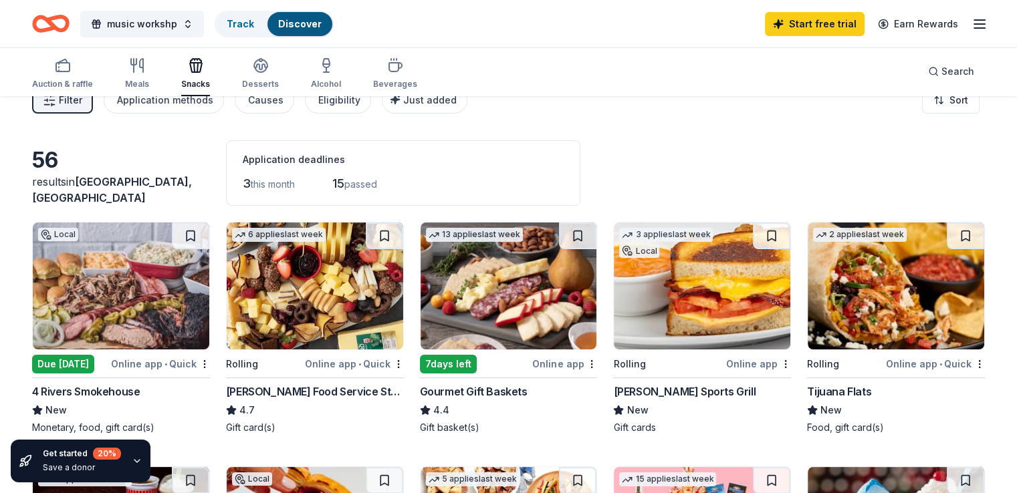
scroll to position [0, 0]
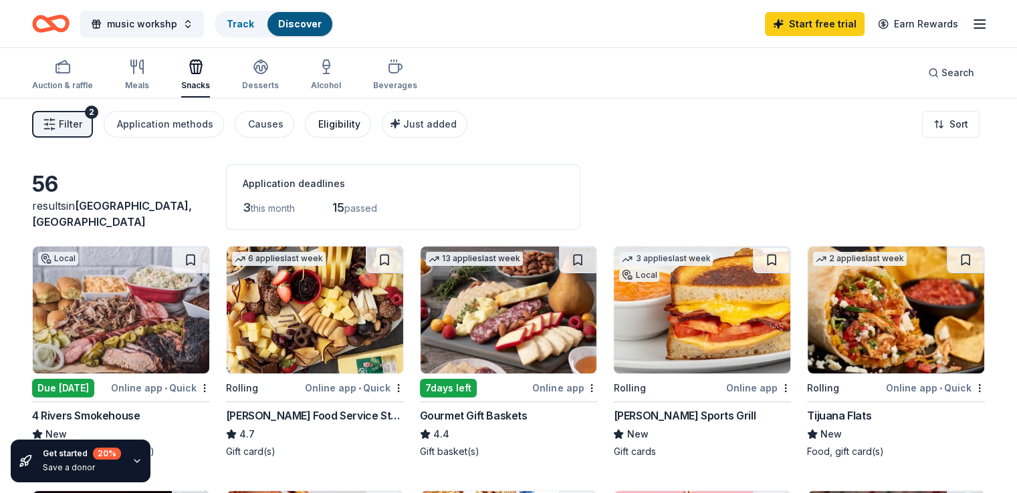
click at [352, 124] on div "Eligibility" at bounding box center [339, 124] width 42 height 16
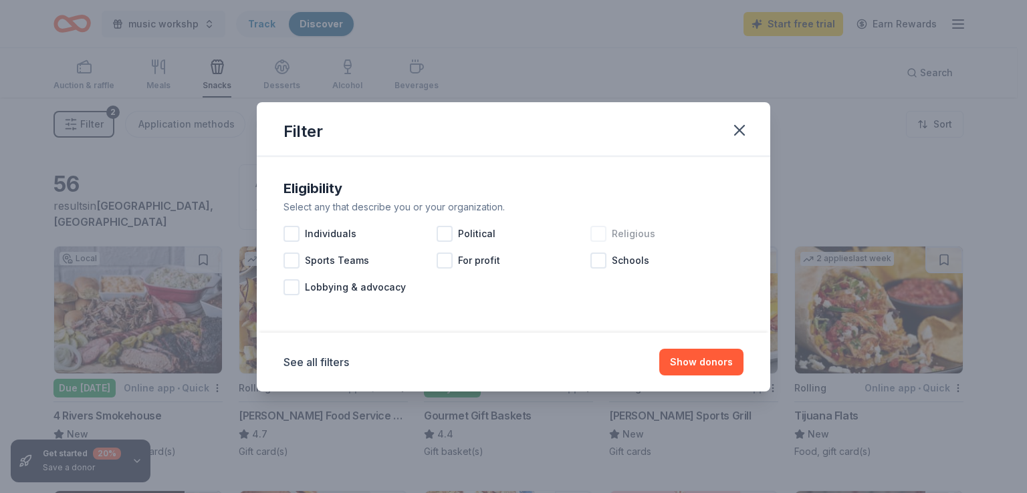
click at [598, 236] on div at bounding box center [598, 234] width 16 height 16
click at [703, 373] on button "Show 55 donors" at bounding box center [695, 362] width 96 height 27
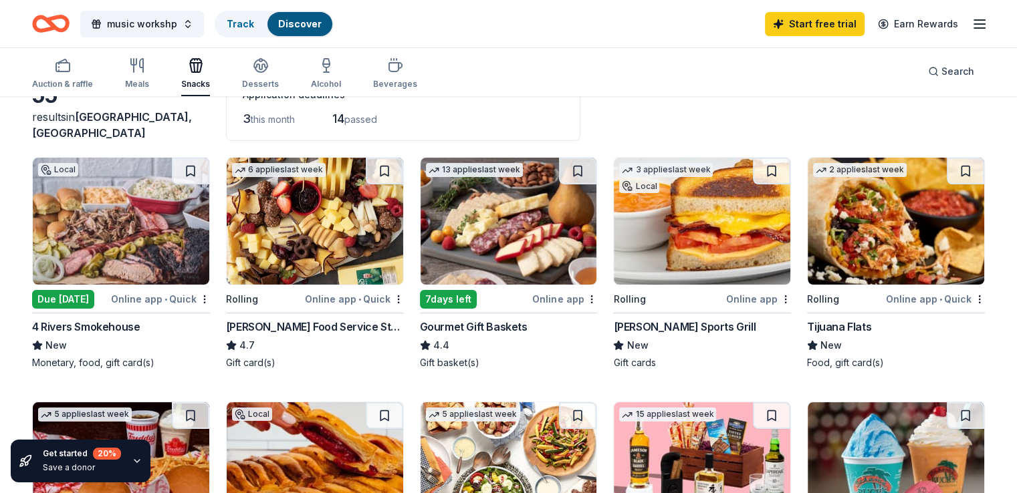
scroll to position [75, 0]
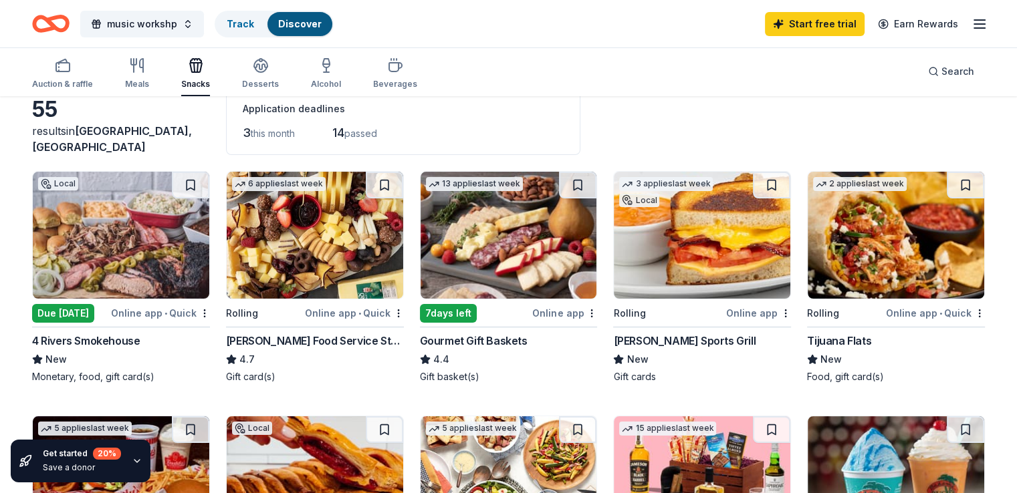
click at [446, 318] on div "7 days left" at bounding box center [448, 313] width 57 height 19
click at [170, 27] on span "music workshp" at bounding box center [142, 24] width 70 height 16
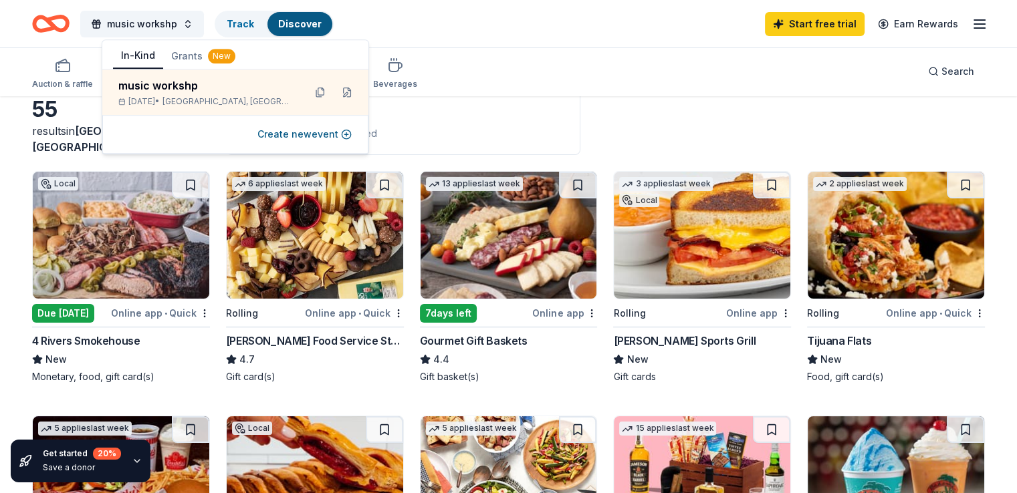
click at [70, 23] on icon "Home" at bounding box center [50, 23] width 37 height 31
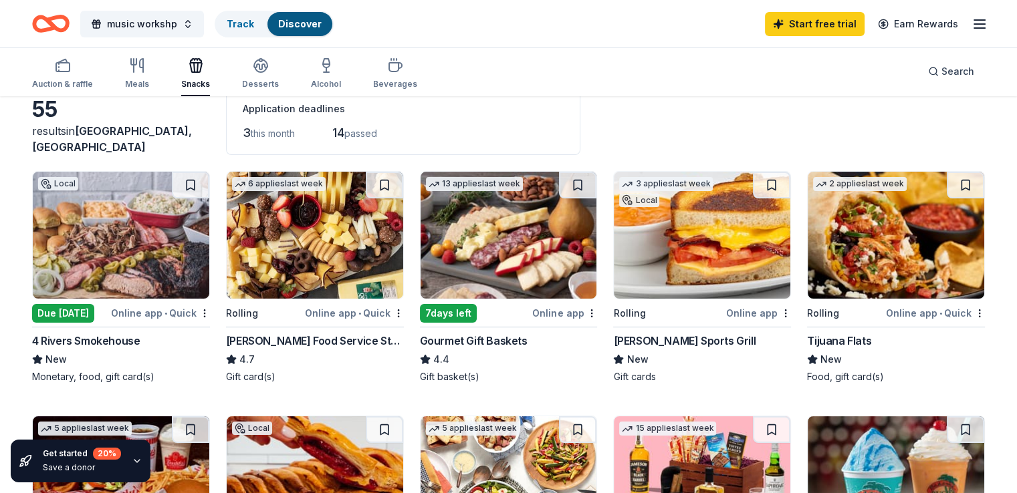
click at [70, 23] on icon "Home" at bounding box center [50, 23] width 37 height 31
click at [146, 16] on span "music workshp" at bounding box center [142, 24] width 70 height 16
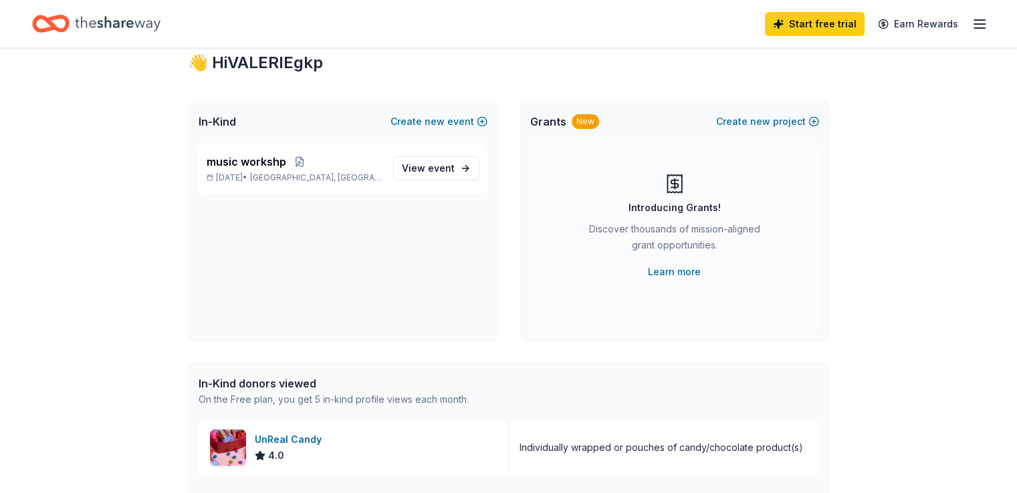
scroll to position [37, 0]
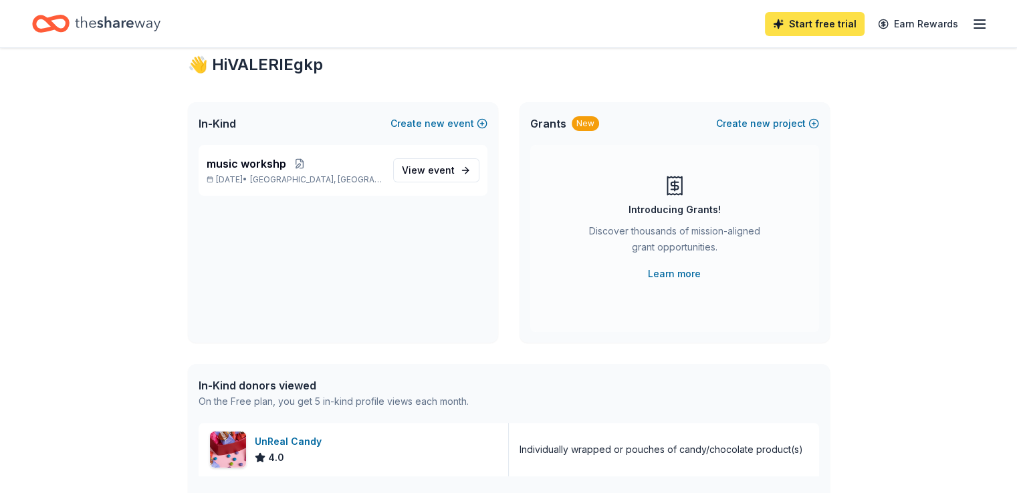
click at [800, 33] on link "Start free trial" at bounding box center [815, 24] width 100 height 24
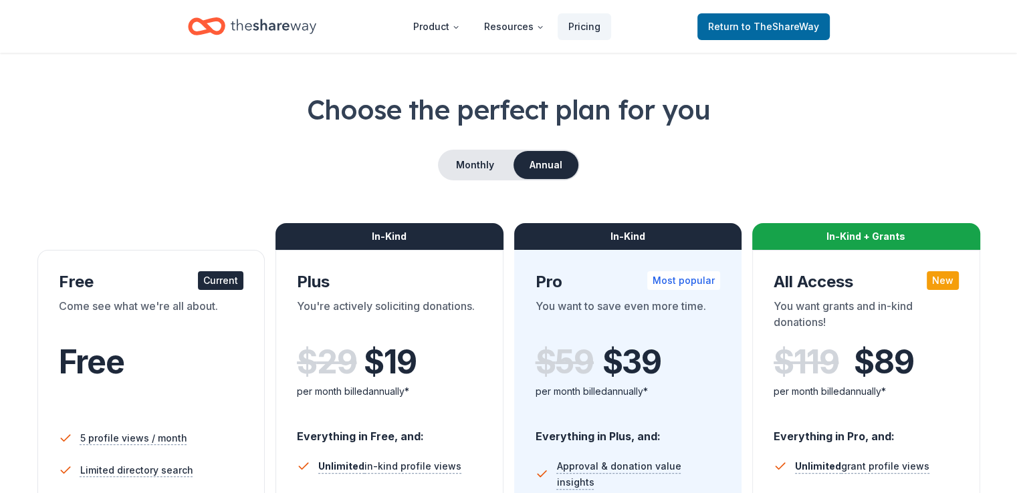
click at [225, 287] on div "Current" at bounding box center [220, 280] width 45 height 19
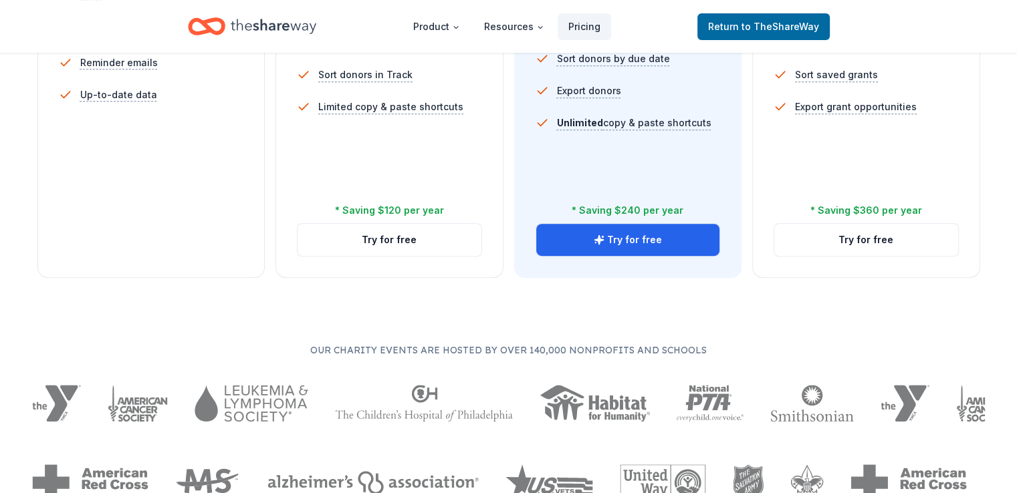
scroll to position [528, 0]
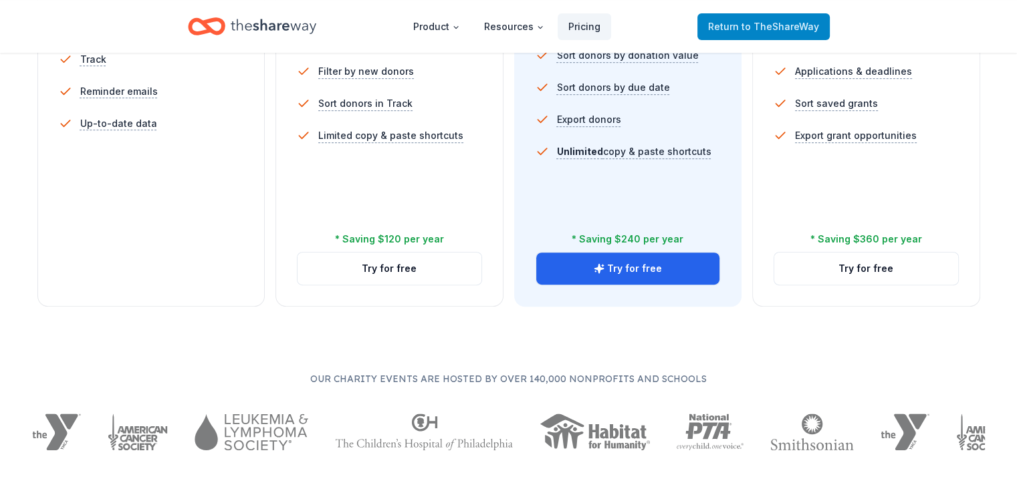
click at [802, 34] on span "Return to TheShareWay" at bounding box center [763, 27] width 111 height 16
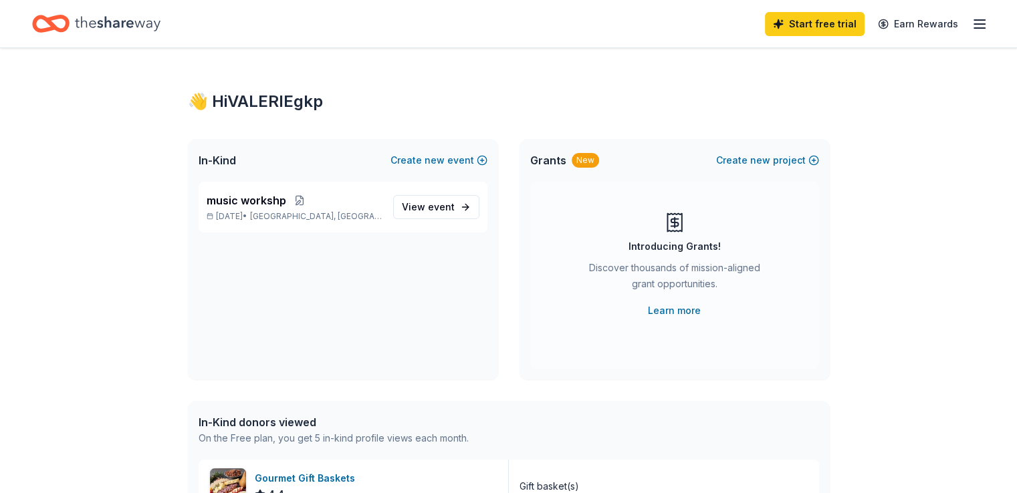
click at [584, 157] on div "New" at bounding box center [585, 160] width 27 height 15
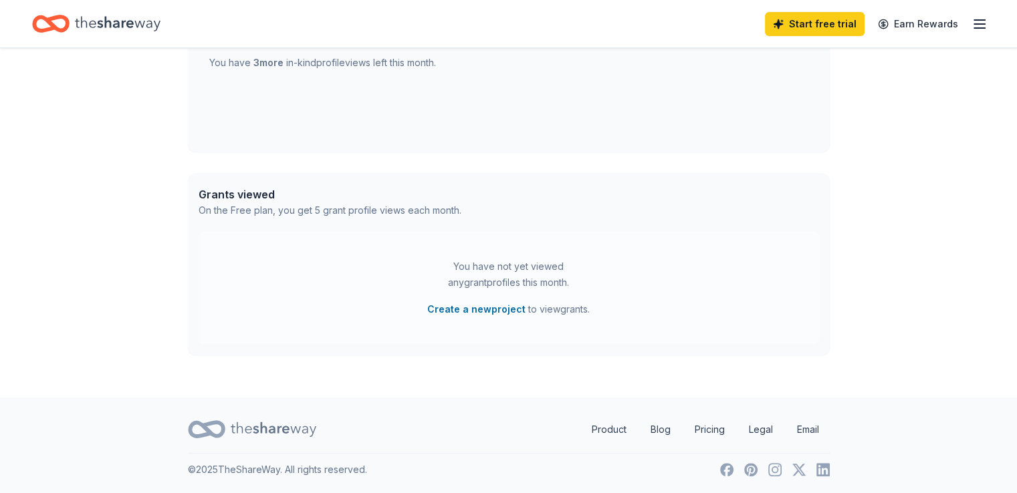
scroll to position [584, 0]
click at [478, 310] on button "Create a new project" at bounding box center [476, 309] width 98 height 16
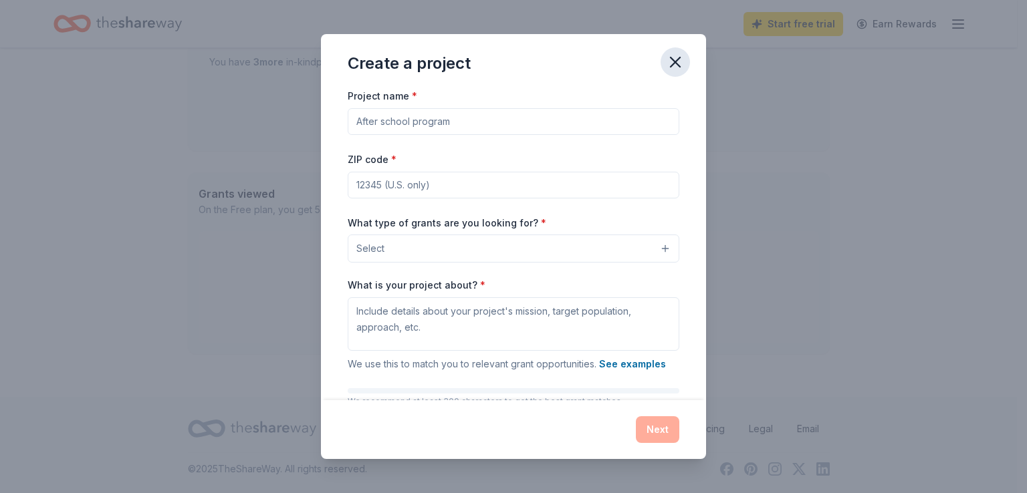
click at [684, 62] on icon "button" at bounding box center [675, 62] width 19 height 19
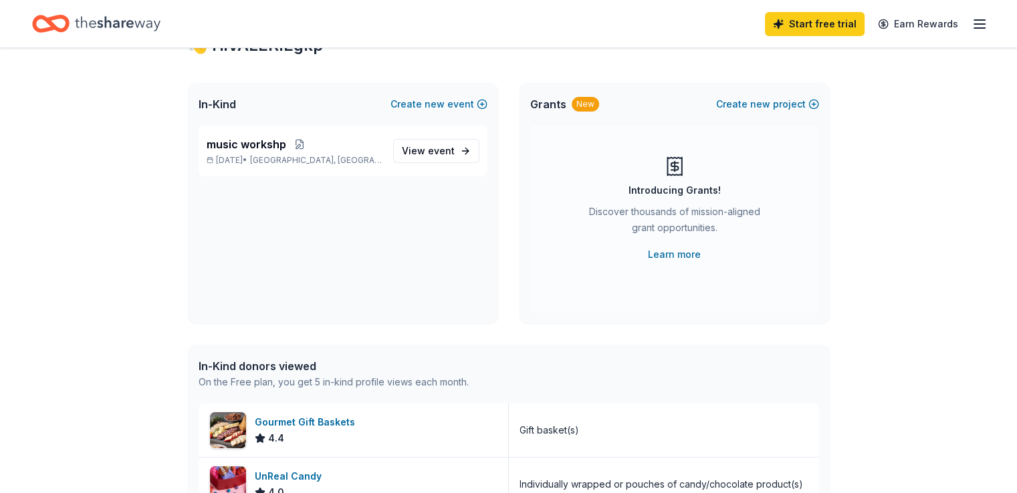
scroll to position [53, 0]
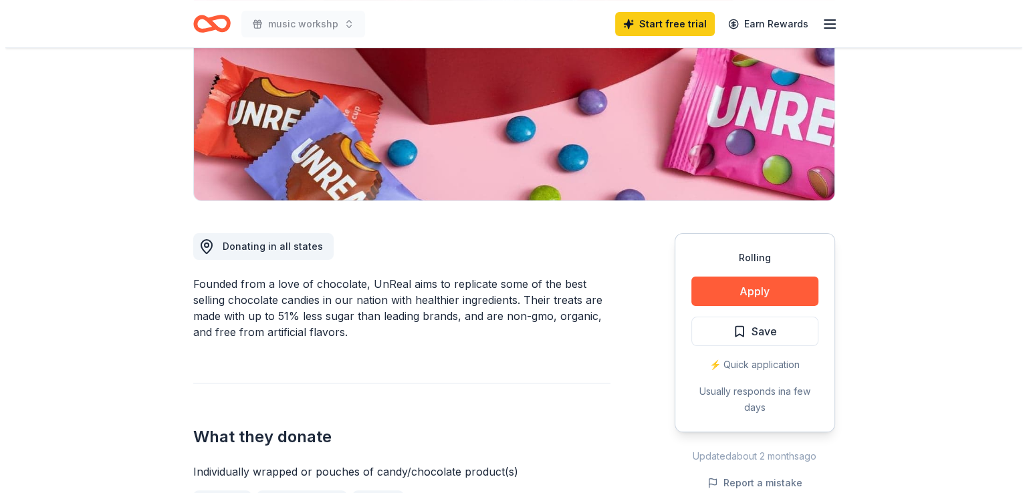
scroll to position [198, 0]
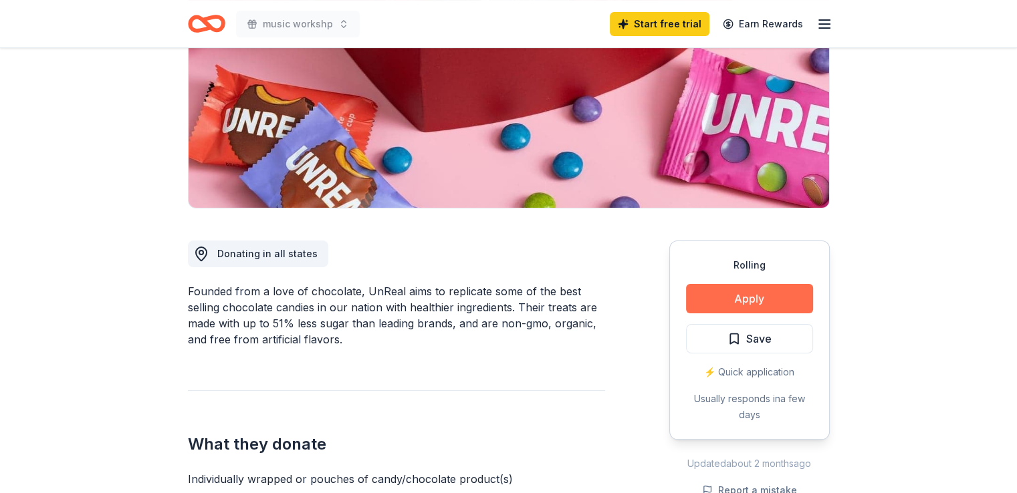
click at [771, 303] on button "Apply" at bounding box center [749, 298] width 127 height 29
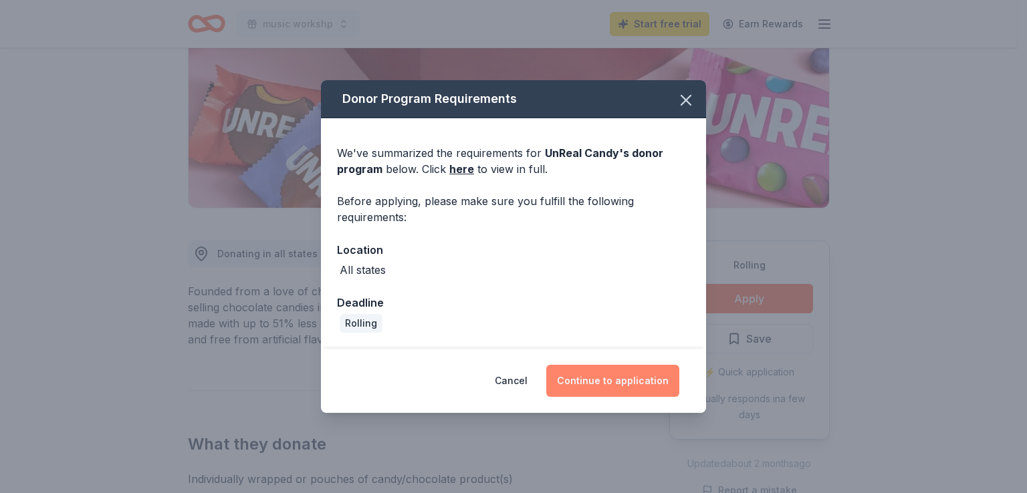
click at [640, 383] on button "Continue to application" at bounding box center [612, 381] width 133 height 32
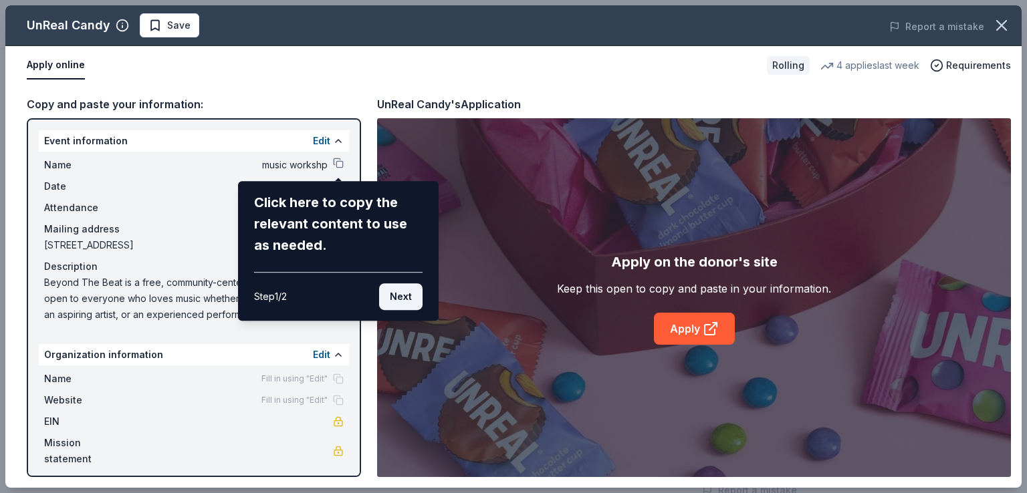
click at [412, 305] on button "Next" at bounding box center [400, 296] width 43 height 27
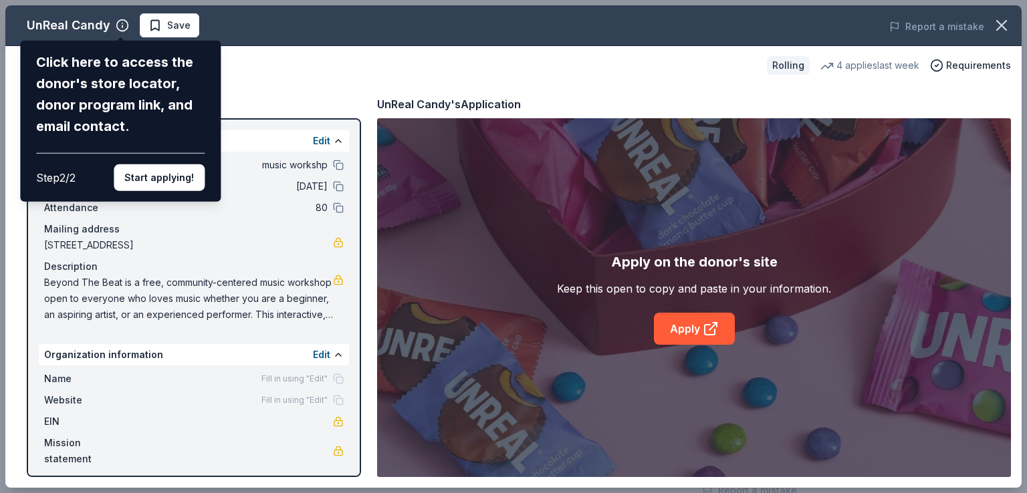
click at [412, 305] on div "UnReal Candy Click here to access the donor's store locator, donor program link…" at bounding box center [513, 246] width 1016 height 483
click at [678, 328] on div "UnReal Candy Click here to access the donor's store locator, donor program link…" at bounding box center [513, 246] width 1016 height 483
click at [126, 178] on button "Start applying!" at bounding box center [159, 177] width 91 height 27
